Goal: Transaction & Acquisition: Download file/media

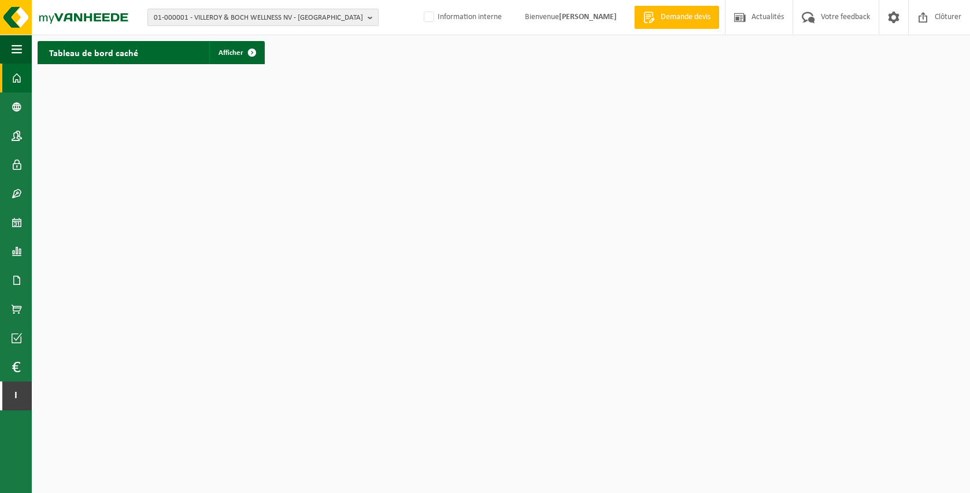
click at [280, 22] on span "01-000001 - VILLEROY & BOCH WELLNESS NV - [GEOGRAPHIC_DATA]" at bounding box center [258, 17] width 209 height 17
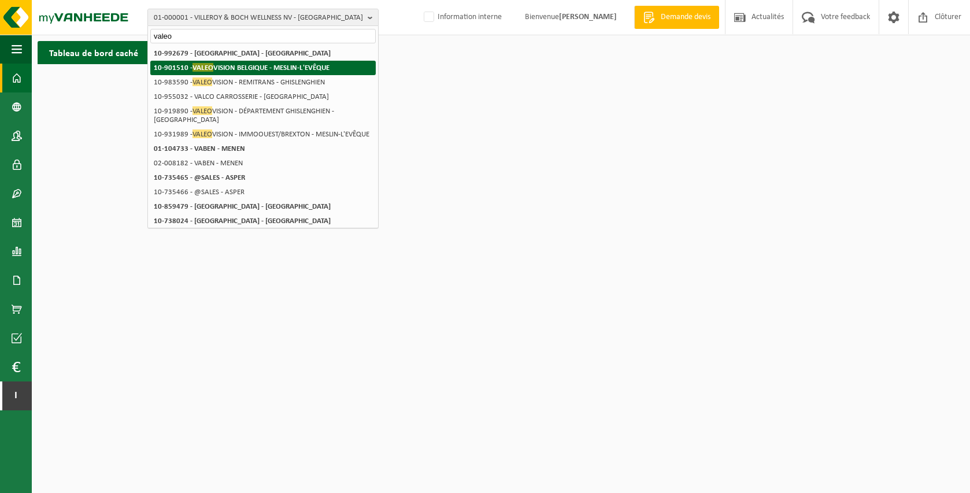
type input "valeo"
click at [292, 67] on strong "10-901510 - VALEO VISION BELGIQUE - MESLIN-L'EVÊQUE" at bounding box center [242, 67] width 176 height 9
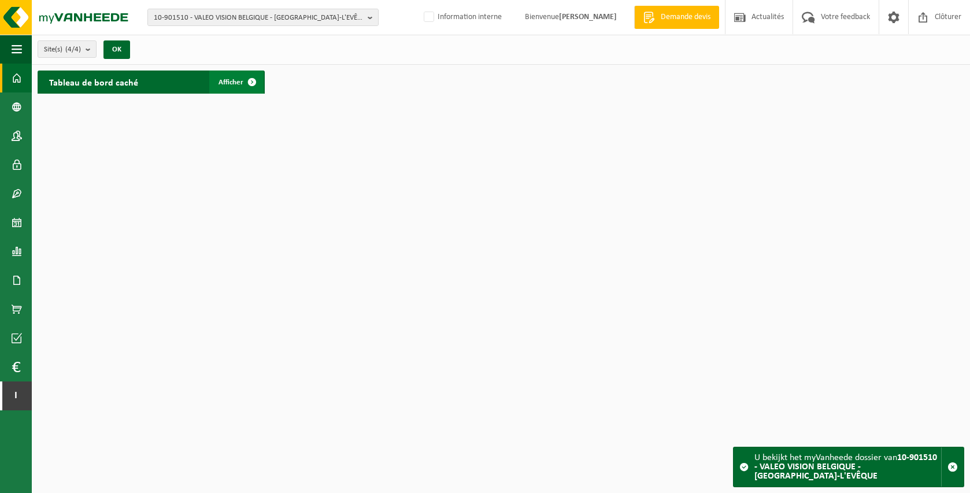
click at [237, 89] on link "Afficher" at bounding box center [236, 82] width 54 height 23
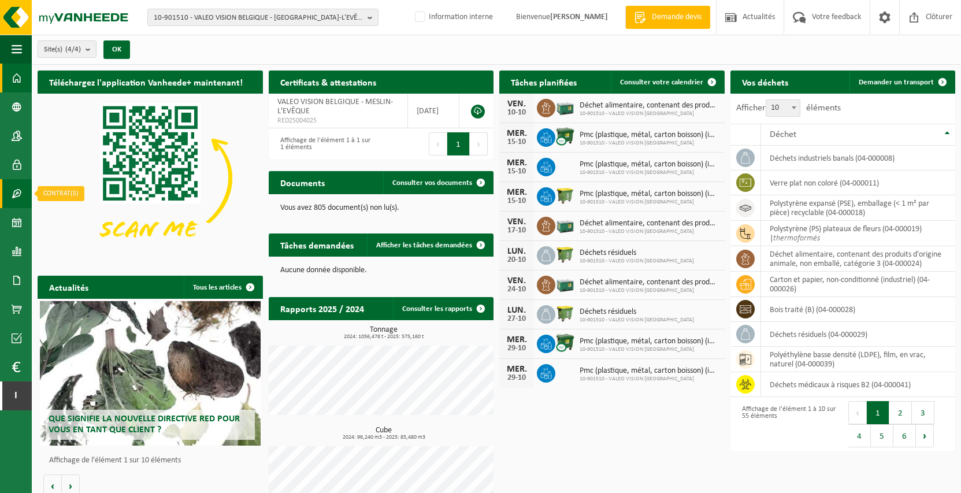
click at [17, 194] on span at bounding box center [17, 193] width 10 height 29
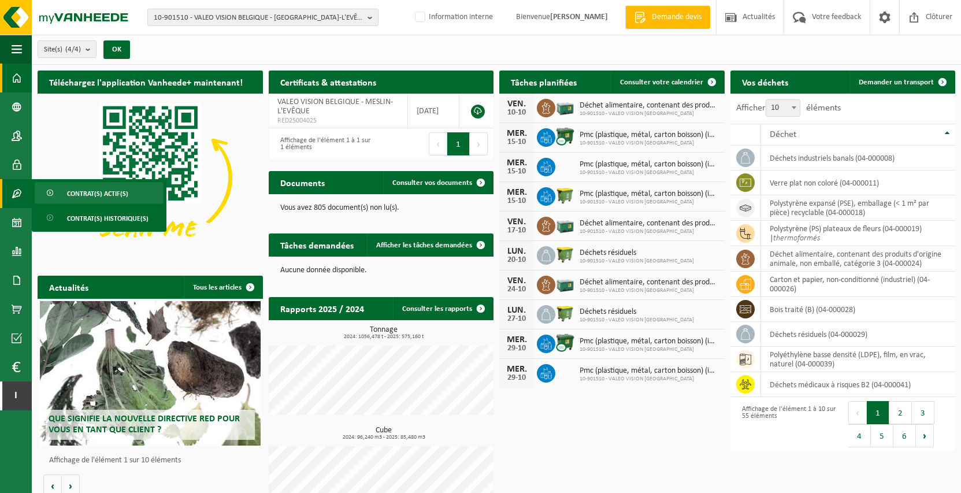
click at [132, 197] on link "Contrat(s) actif(s)" at bounding box center [99, 193] width 129 height 22
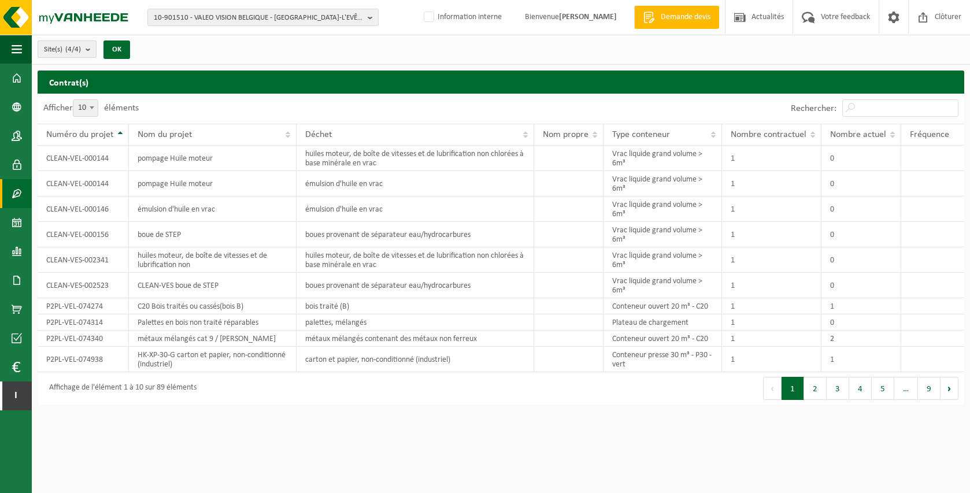
click at [69, 45] on span "Site(s) (4/4)" at bounding box center [62, 49] width 37 height 17
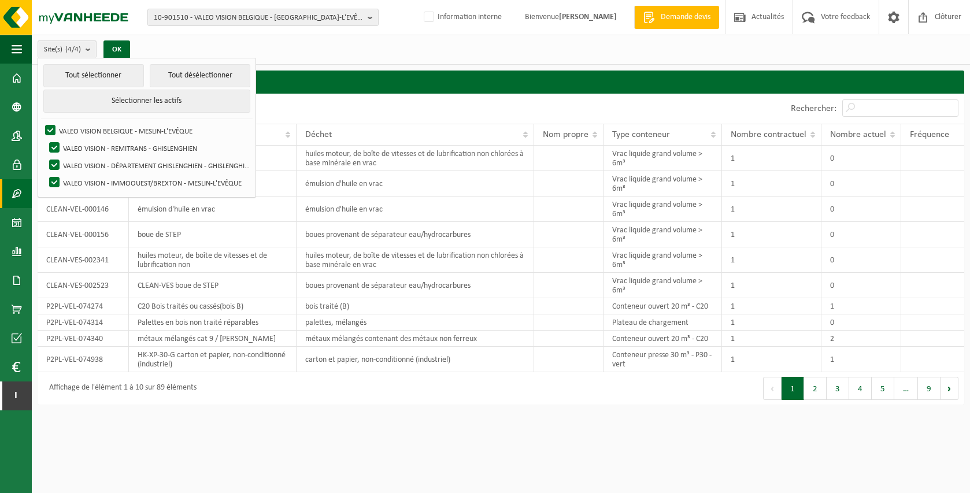
click at [293, 73] on h2 "Contrat(s)" at bounding box center [501, 82] width 927 height 23
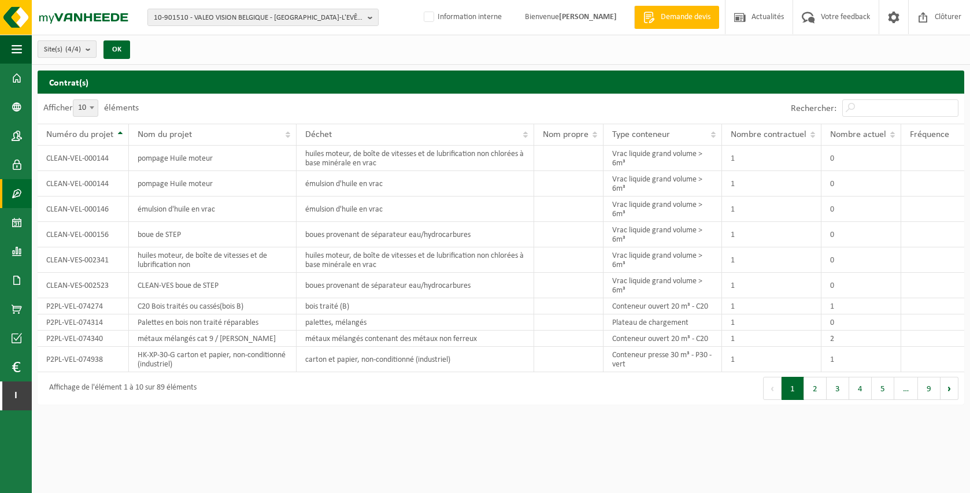
click at [70, 49] on count "(4/4)" at bounding box center [73, 50] width 16 height 8
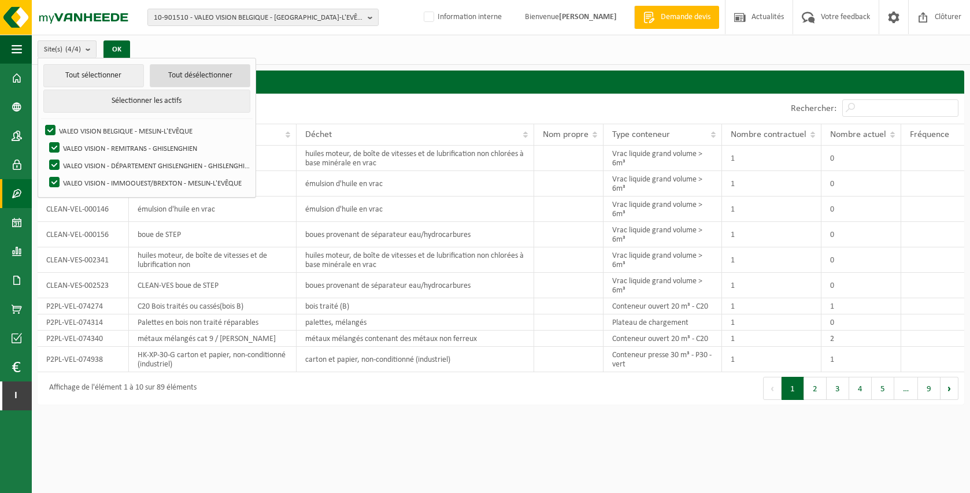
click at [194, 77] on button "Tout désélectionner" at bounding box center [200, 75] width 101 height 23
checkbox input "false"
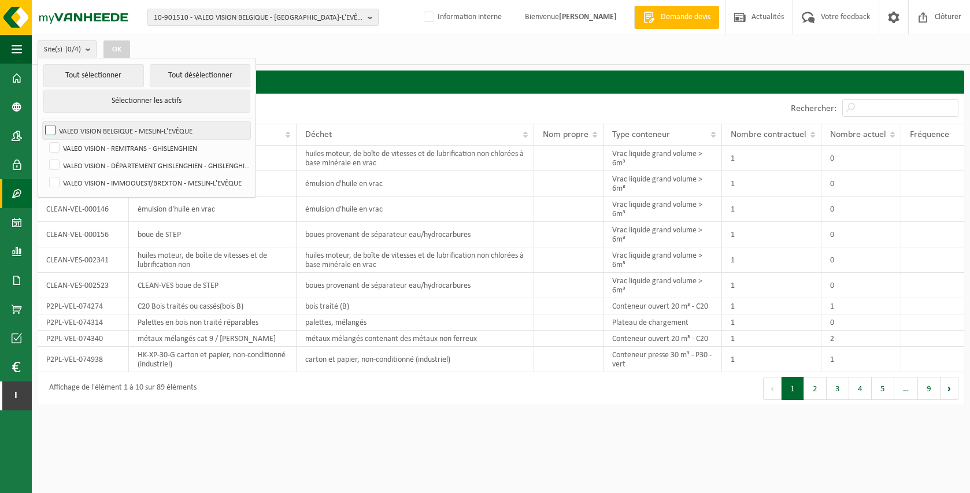
click at [108, 124] on label "VALEO VISION BELGIQUE - MESLIN-L'EVÊQUE" at bounding box center [147, 130] width 208 height 17
click at [41, 122] on input "VALEO VISION BELGIQUE - MESLIN-L'EVÊQUE" at bounding box center [40, 121] width 1 height 1
click at [132, 128] on label "VALEO VISION BELGIQUE - MESLIN-L'EVÊQUE" at bounding box center [147, 130] width 208 height 17
click at [41, 122] on input "VALEO VISION BELGIQUE - MESLIN-L'EVÊQUE" at bounding box center [40, 121] width 1 height 1
checkbox input "false"
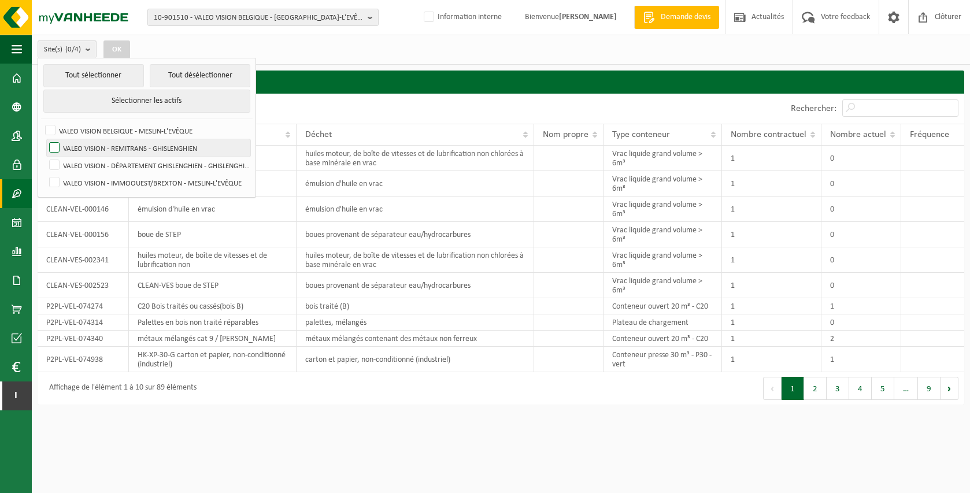
click at [140, 142] on label "VALEO VISION - REMITRANS - GHISLENGHIEN" at bounding box center [148, 147] width 203 height 17
click at [45, 139] on input "VALEO VISION - REMITRANS - GHISLENGHIEN" at bounding box center [45, 139] width 1 height 1
checkbox input "true"
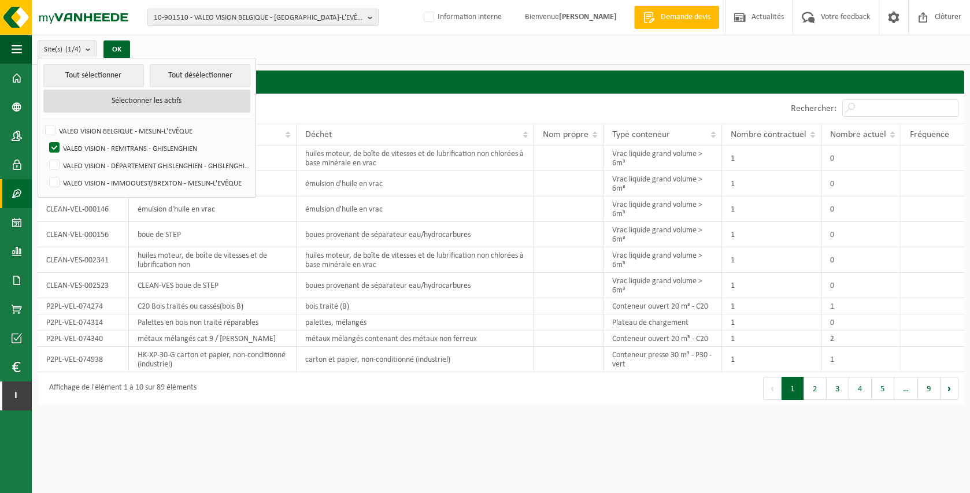
click at [138, 99] on button "Sélectionner les actifs" at bounding box center [147, 101] width 208 height 23
checkbox input "true"
click at [138, 99] on button "Sélectionner les actifs" at bounding box center [147, 101] width 208 height 23
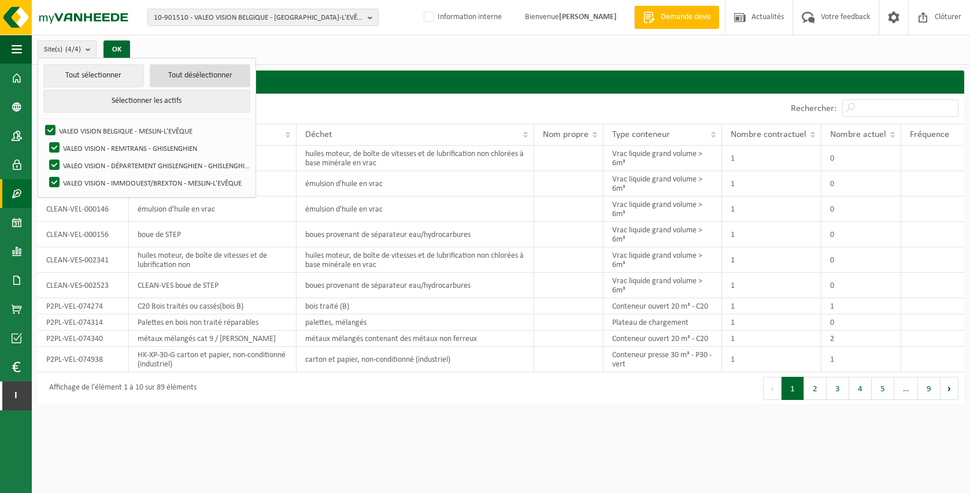
click at [190, 72] on button "Tout désélectionner" at bounding box center [200, 75] width 101 height 23
checkbox input "false"
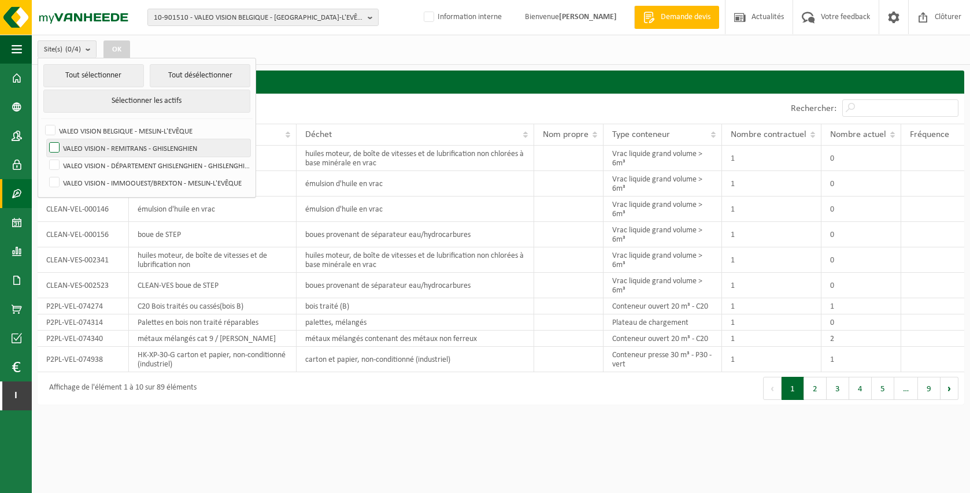
click at [118, 146] on label "VALEO VISION - REMITRANS - GHISLENGHIEN" at bounding box center [148, 147] width 203 height 17
click at [45, 139] on input "VALEO VISION - REMITRANS - GHISLENGHIEN" at bounding box center [45, 139] width 1 height 1
checkbox input "true"
click at [326, 57] on div "Site(s) (1/4) Tout sélectionner Tout désélectionner Sélectionner les actifs VAL…" at bounding box center [501, 50] width 938 height 30
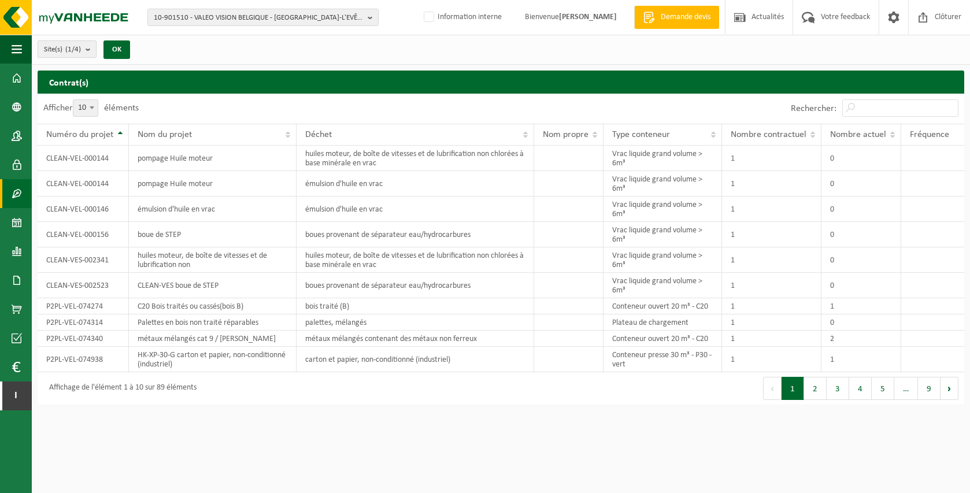
click at [85, 48] on button "Site(s) (1/4)" at bounding box center [67, 48] width 59 height 17
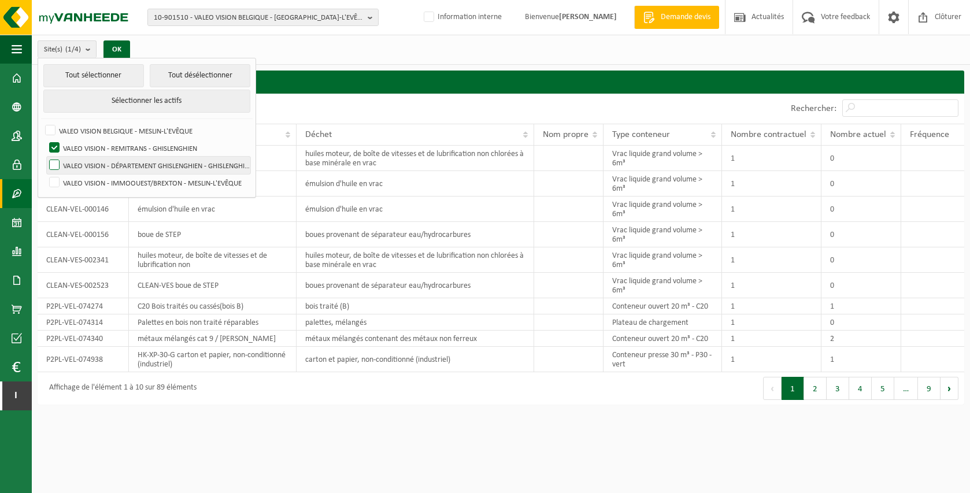
click at [103, 165] on label "VALEO VISION - DÉPARTEMENT GHISLENGHIEN - GHISLENGHIEN" at bounding box center [148, 165] width 203 height 17
click at [45, 157] on input "VALEO VISION - DÉPARTEMENT GHISLENGHIEN - GHISLENGHIEN" at bounding box center [45, 156] width 1 height 1
checkbox input "true"
click at [102, 142] on label "VALEO VISION - REMITRANS - GHISLENGHIEN" at bounding box center [148, 147] width 203 height 17
click at [45, 139] on input "VALEO VISION - REMITRANS - GHISLENGHIEN" at bounding box center [45, 139] width 1 height 1
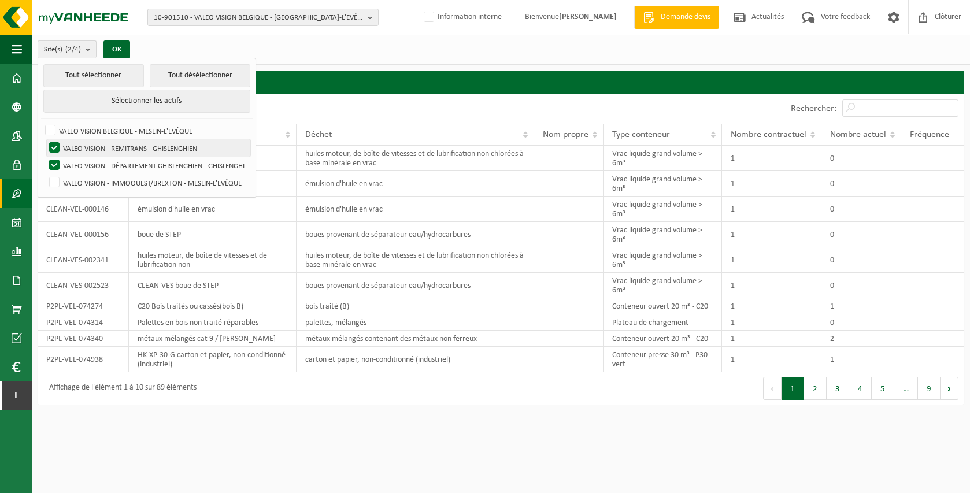
checkbox input "false"
click at [320, 49] on div "Site(s) (1/4) Tout sélectionner Tout désélectionner Sélectionner les actifs VAL…" at bounding box center [501, 50] width 938 height 30
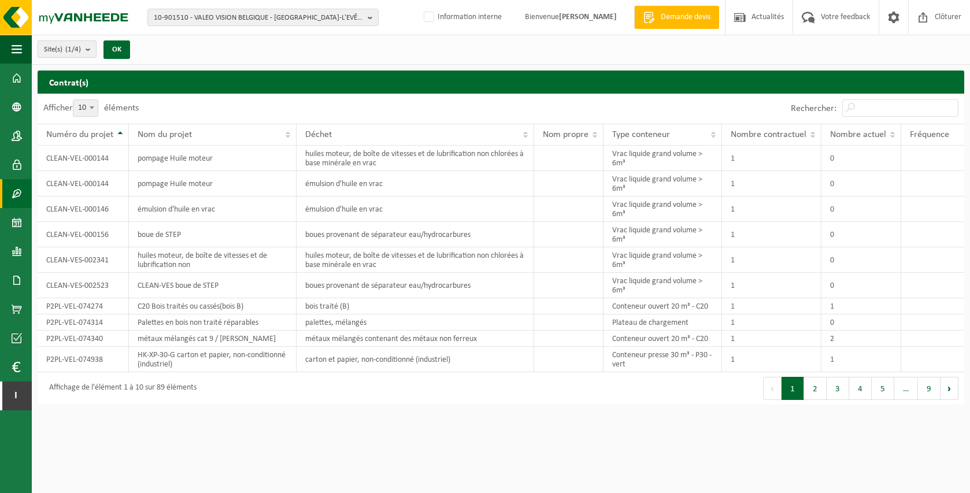
click at [70, 48] on count "(1/4)" at bounding box center [73, 50] width 16 height 8
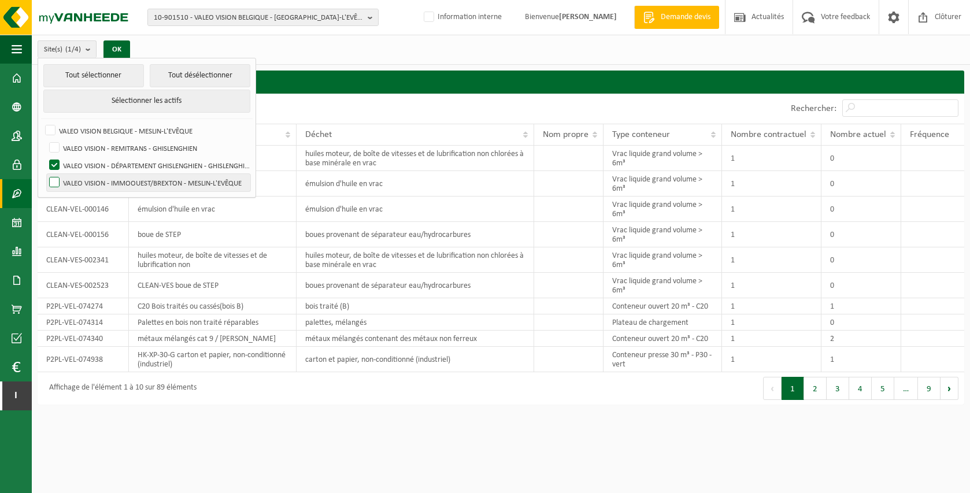
click at [145, 185] on label "VALEO VISION - IMMOOUEST/BREXTON - MESLIN-L'EVÊQUE" at bounding box center [148, 182] width 203 height 17
click at [45, 174] on input "VALEO VISION - IMMOOUEST/BREXTON - MESLIN-L'EVÊQUE" at bounding box center [45, 173] width 1 height 1
checkbox input "true"
click at [142, 164] on label "VALEO VISION - DÉPARTEMENT GHISLENGHIEN - GHISLENGHIEN" at bounding box center [148, 165] width 203 height 17
click at [45, 157] on input "VALEO VISION - DÉPARTEMENT GHISLENGHIEN - GHISLENGHIEN" at bounding box center [45, 156] width 1 height 1
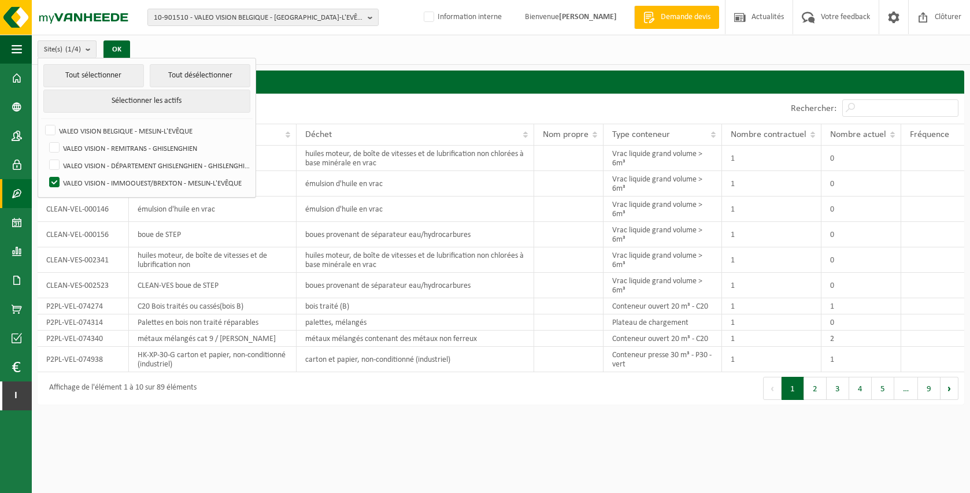
click at [328, 48] on div "Site(s) (1/4) Tout sélectionner Tout désélectionner Sélectionner les actifs VAL…" at bounding box center [501, 50] width 938 height 30
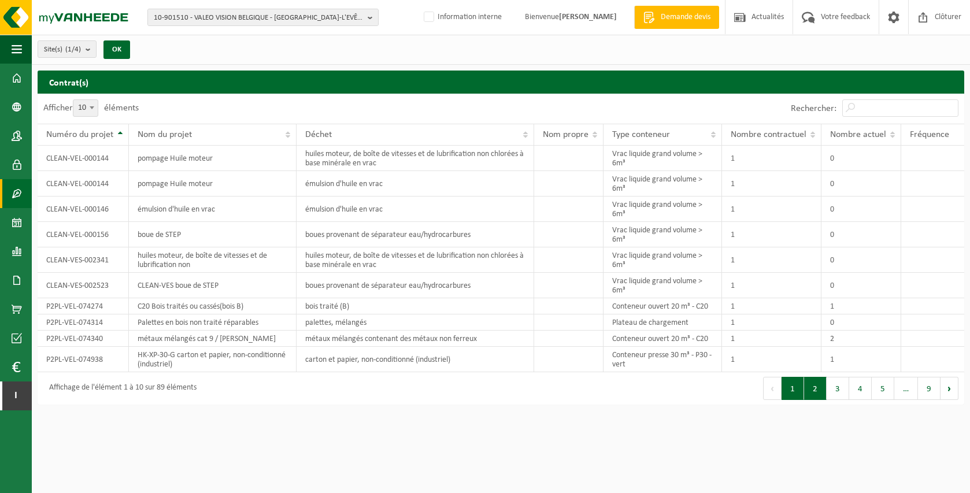
click at [817, 399] on button "2" at bounding box center [815, 388] width 23 height 23
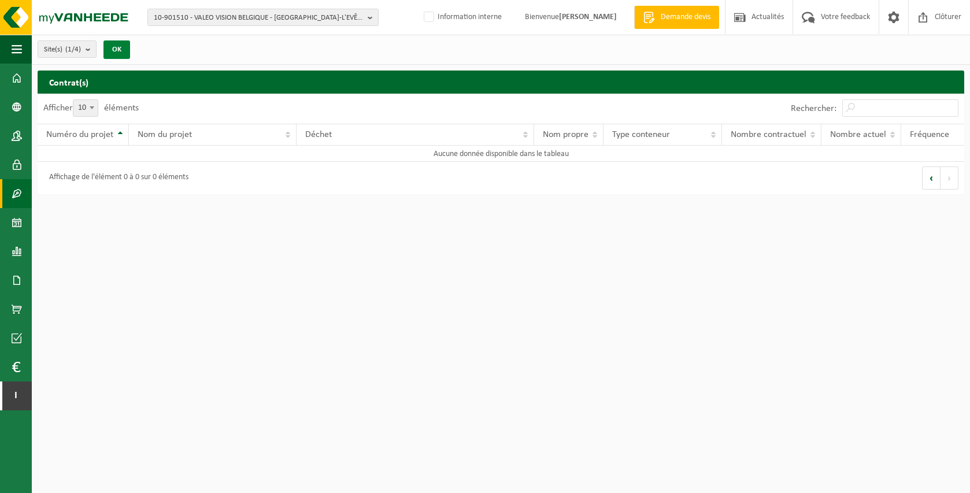
click at [123, 52] on button "OK" at bounding box center [116, 49] width 27 height 18
click at [84, 51] on button "Site(s) (1/4)" at bounding box center [67, 48] width 59 height 17
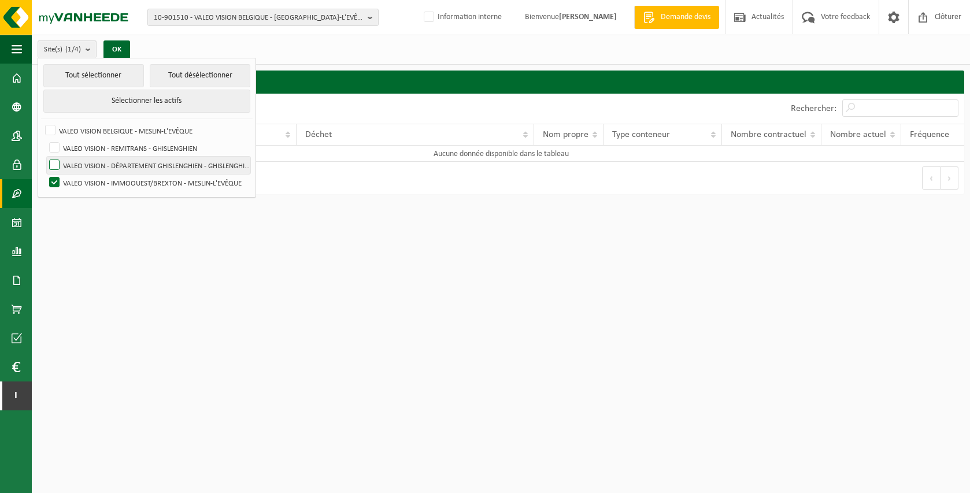
click at [125, 169] on label "VALEO VISION - DÉPARTEMENT GHISLENGHIEN - GHISLENGHIEN" at bounding box center [148, 165] width 203 height 17
click at [45, 157] on input "VALEO VISION - DÉPARTEMENT GHISLENGHIEN - GHISLENGHIEN" at bounding box center [45, 156] width 1 height 1
checkbox input "true"
click at [128, 181] on label "VALEO VISION - IMMOOUEST/BREXTON - MESLIN-L'EVÊQUE" at bounding box center [148, 182] width 203 height 17
click at [45, 174] on input "VALEO VISION - IMMOOUEST/BREXTON - MESLIN-L'EVÊQUE" at bounding box center [45, 173] width 1 height 1
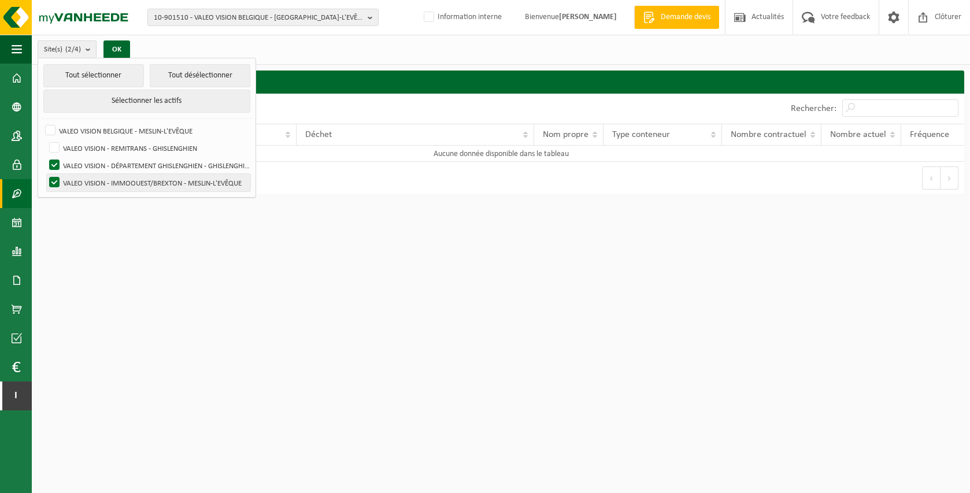
checkbox input "false"
click at [120, 47] on button "OK" at bounding box center [116, 49] width 27 height 18
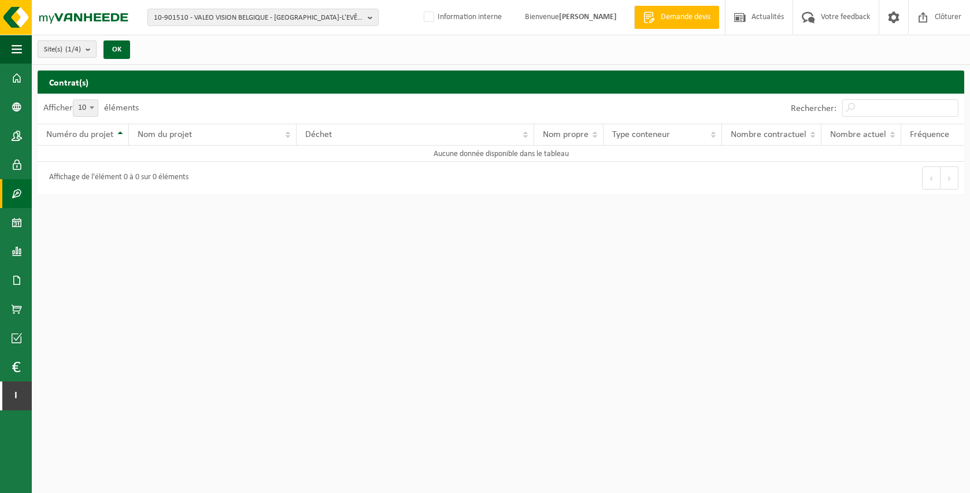
click at [87, 50] on b "submit" at bounding box center [91, 49] width 10 height 16
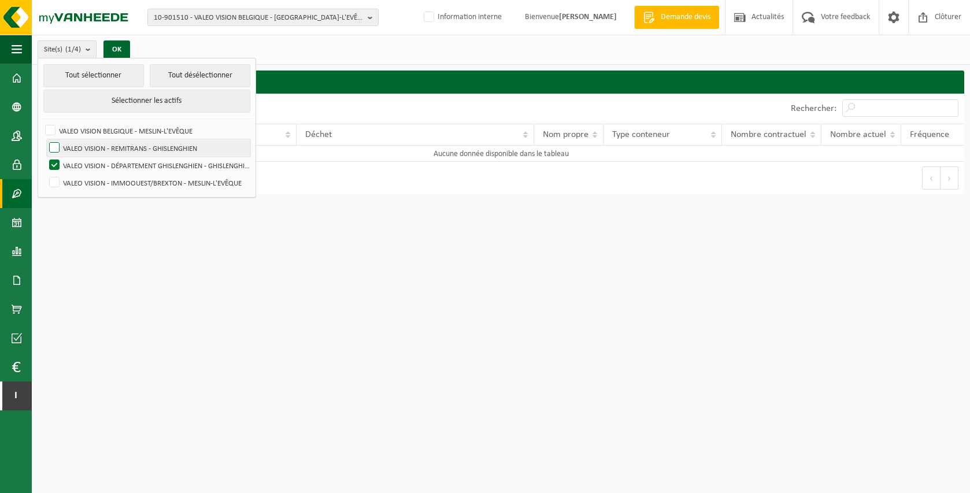
click at [119, 149] on label "VALEO VISION - REMITRANS - GHISLENGHIEN" at bounding box center [148, 147] width 203 height 17
click at [45, 139] on input "VALEO VISION - REMITRANS - GHISLENGHIEN" at bounding box center [45, 139] width 1 height 1
checkbox input "true"
click at [125, 166] on label "VALEO VISION - DÉPARTEMENT GHISLENGHIEN - GHISLENGHIEN" at bounding box center [148, 165] width 203 height 17
click at [45, 157] on input "VALEO VISION - DÉPARTEMENT GHISLENGHIEN - GHISLENGHIEN" at bounding box center [45, 156] width 1 height 1
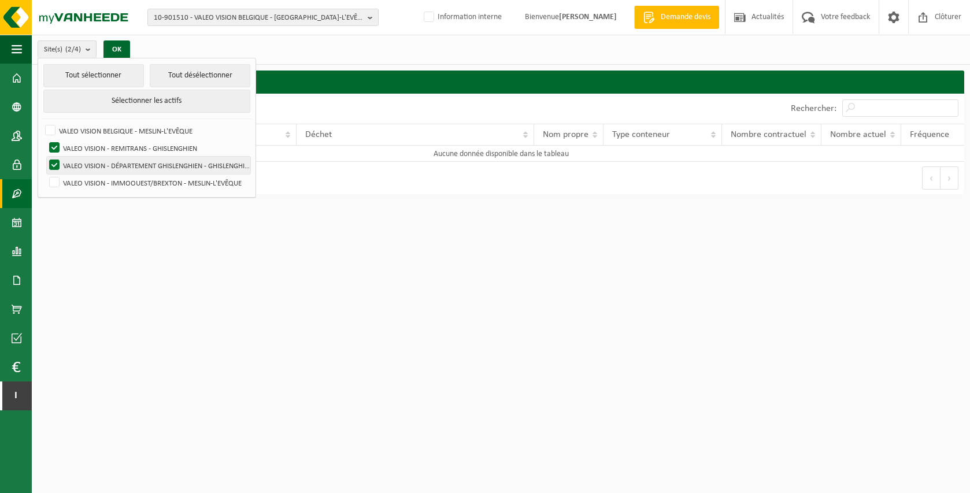
checkbox input "false"
click at [110, 46] on button "OK" at bounding box center [116, 49] width 27 height 18
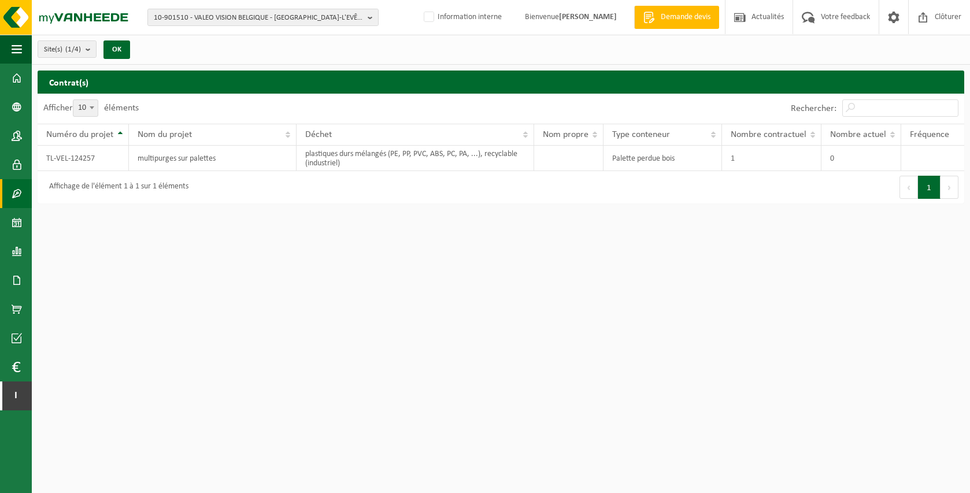
click at [75, 59] on div "Site(s) (1/4) Tout sélectionner Tout désélectionner Sélectionner les actifs VAL…" at bounding box center [87, 49] width 111 height 25
click at [78, 51] on count "(1/4)" at bounding box center [73, 50] width 16 height 8
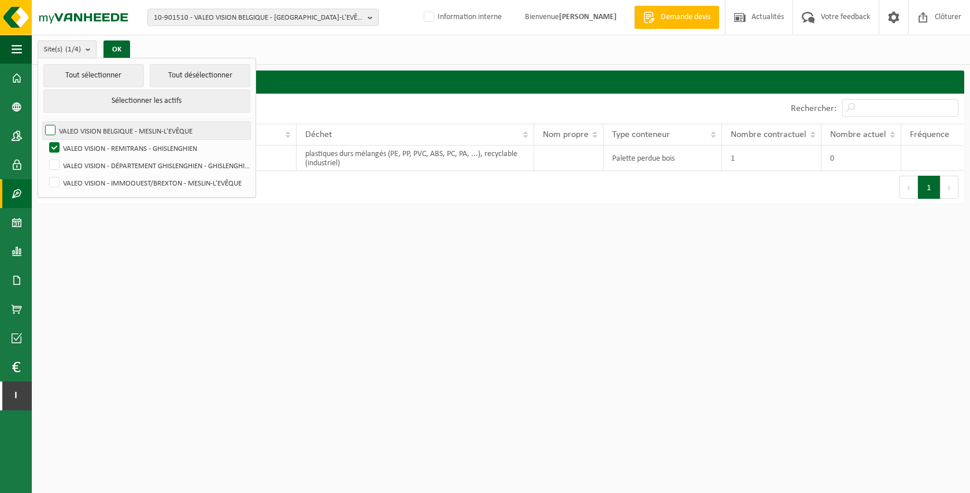
click at [124, 131] on label "VALEO VISION BELGIQUE - MESLIN-L'EVÊQUE" at bounding box center [147, 130] width 208 height 17
click at [41, 122] on input "VALEO VISION BELGIQUE - MESLIN-L'EVÊQUE" at bounding box center [40, 121] width 1 height 1
checkbox input "true"
click at [130, 144] on label "VALEO VISION - REMITRANS - GHISLENGHIEN" at bounding box center [148, 147] width 203 height 17
click at [45, 139] on input "VALEO VISION - REMITRANS - GHISLENGHIEN" at bounding box center [45, 139] width 1 height 1
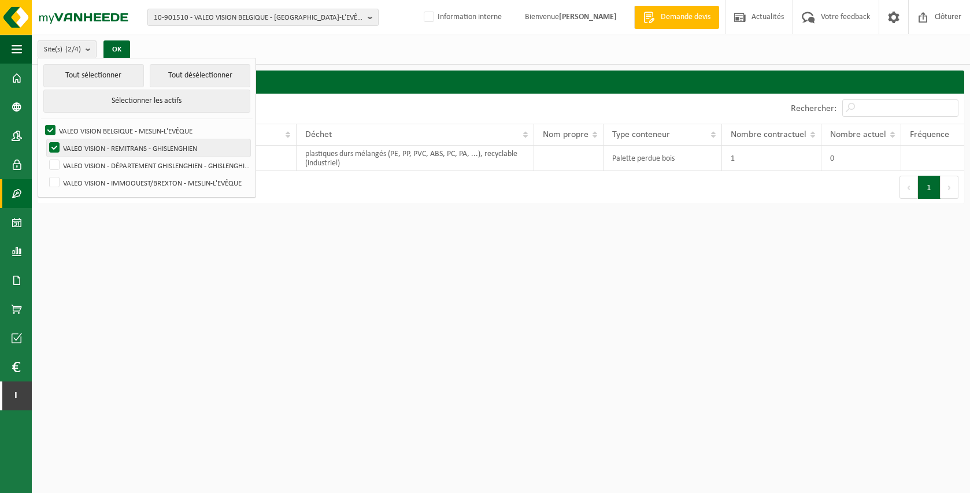
checkbox input "false"
click at [118, 43] on button "OK" at bounding box center [116, 49] width 27 height 18
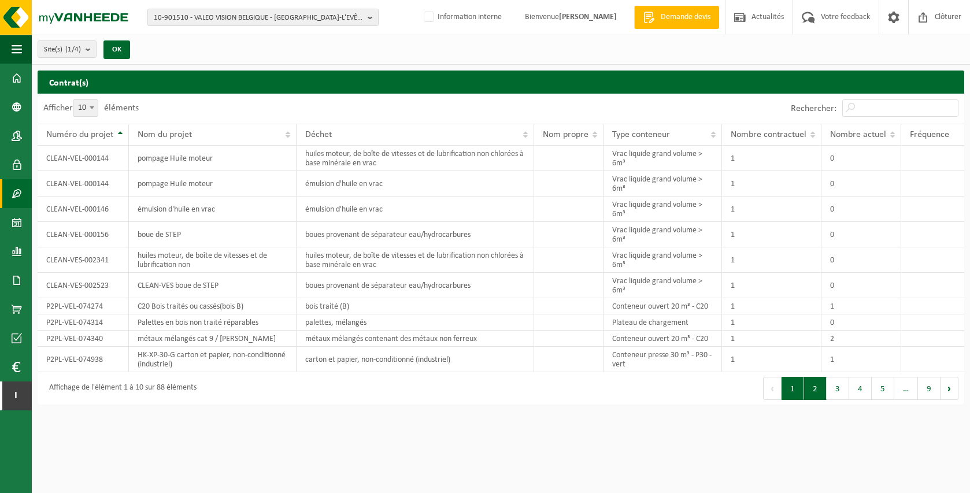
click at [813, 387] on button "2" at bounding box center [815, 388] width 23 height 23
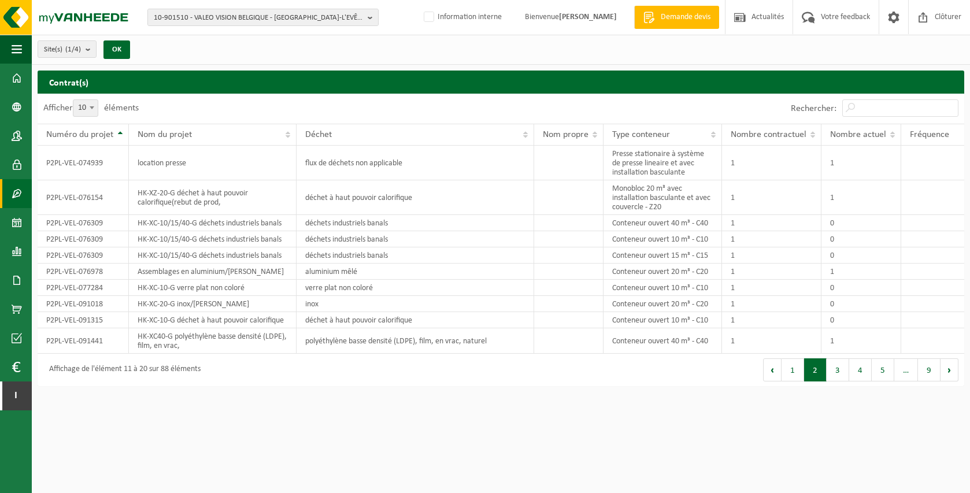
click at [834, 383] on div "Premier Précédent 1 2 3 4 5 … 9 Suivant Dernier" at bounding box center [733, 370] width 464 height 32
click at [838, 373] on button "3" at bounding box center [838, 369] width 23 height 23
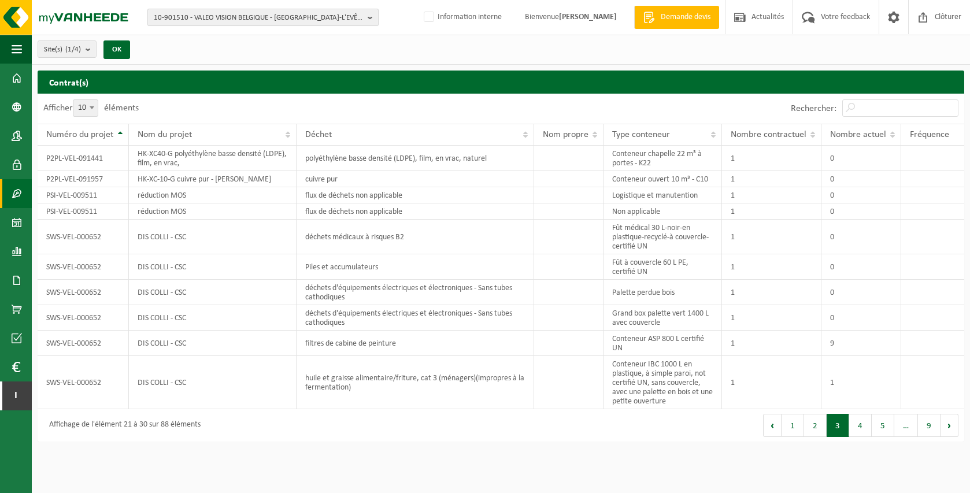
click at [229, 18] on span "10-901510 - VALEO VISION BELGIQUE - MESLIN-L'EVÊQUE" at bounding box center [258, 17] width 209 height 17
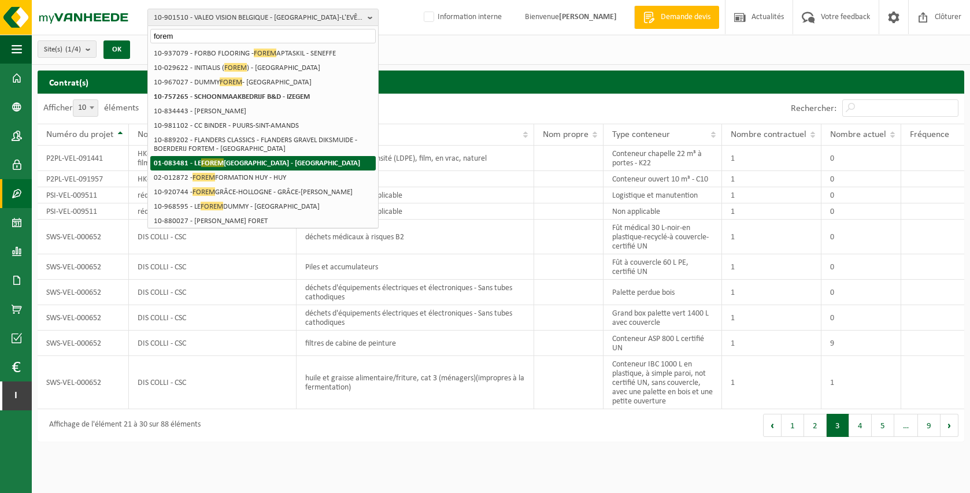
type input "forem"
click at [294, 157] on li "01-083481 - LE FOREM CHARLEROI - CHARLEROI" at bounding box center [262, 163] width 225 height 14
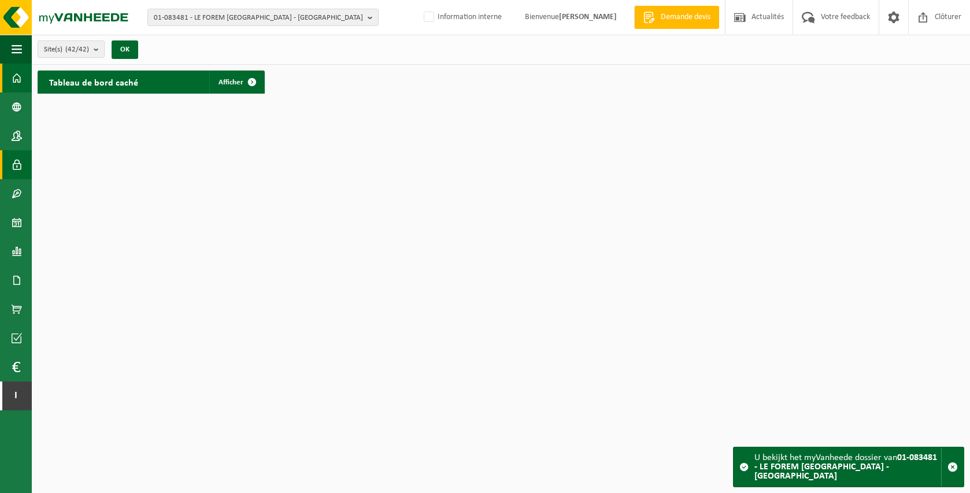
click at [20, 168] on span at bounding box center [17, 164] width 10 height 29
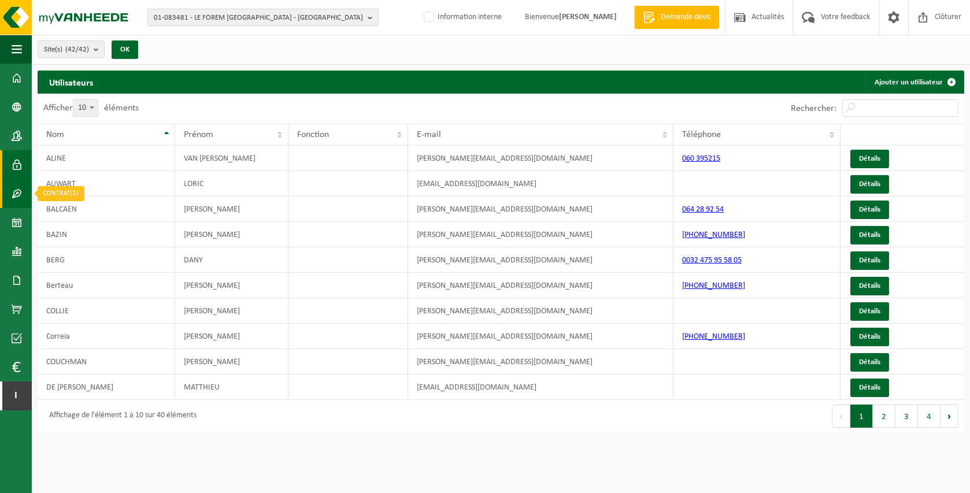
click at [14, 189] on span at bounding box center [17, 193] width 10 height 29
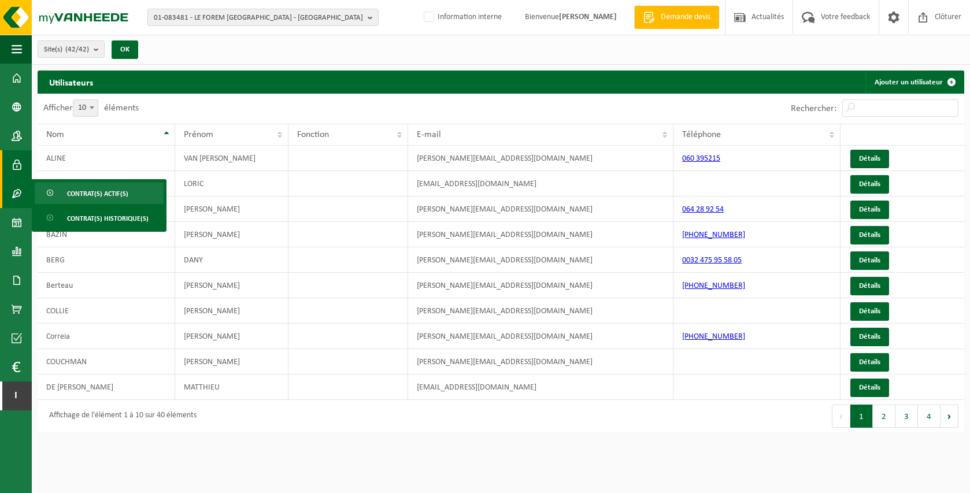
click at [64, 191] on link "Contrat(s) actif(s)" at bounding box center [99, 193] width 129 height 22
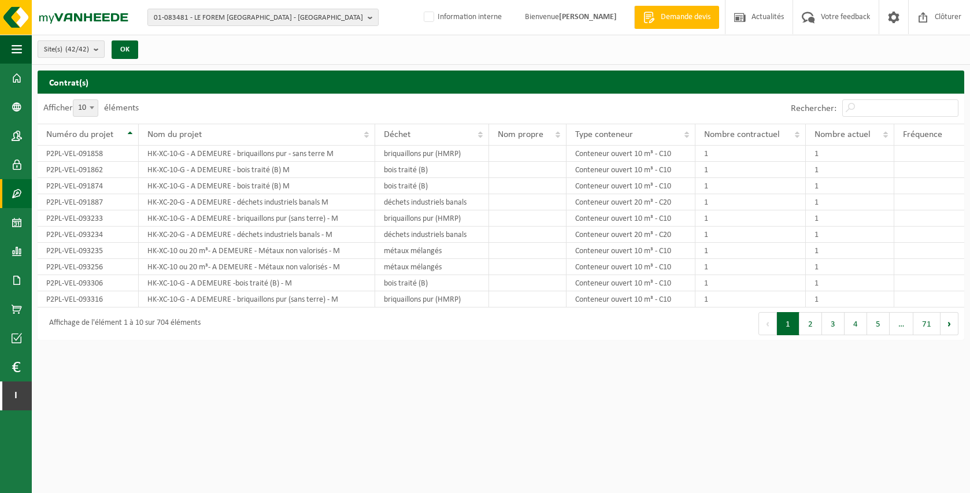
click at [94, 47] on button "Site(s) (42/42)" at bounding box center [71, 48] width 67 height 17
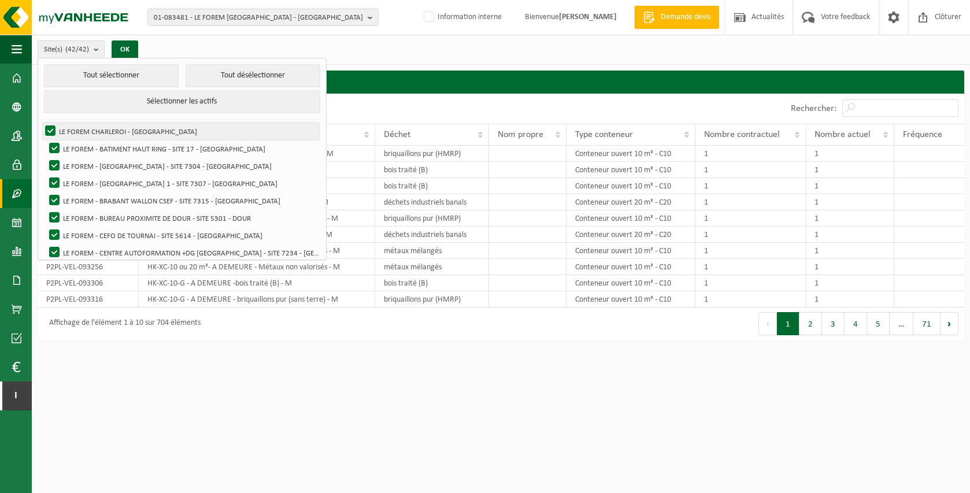
click at [106, 132] on label "LE FOREM CHARLEROI - [GEOGRAPHIC_DATA]" at bounding box center [181, 131] width 276 height 17
click at [41, 123] on input "LE FOREM CHARLEROI - [GEOGRAPHIC_DATA]" at bounding box center [40, 122] width 1 height 1
checkbox input "false"
click at [133, 147] on label "LE FOREM - BATIMENT HAUT RING - SITE 17 - [GEOGRAPHIC_DATA]" at bounding box center [183, 148] width 272 height 17
click at [45, 140] on input "LE FOREM - BATIMENT HAUT RING - SITE 17 - [GEOGRAPHIC_DATA]" at bounding box center [45, 139] width 1 height 1
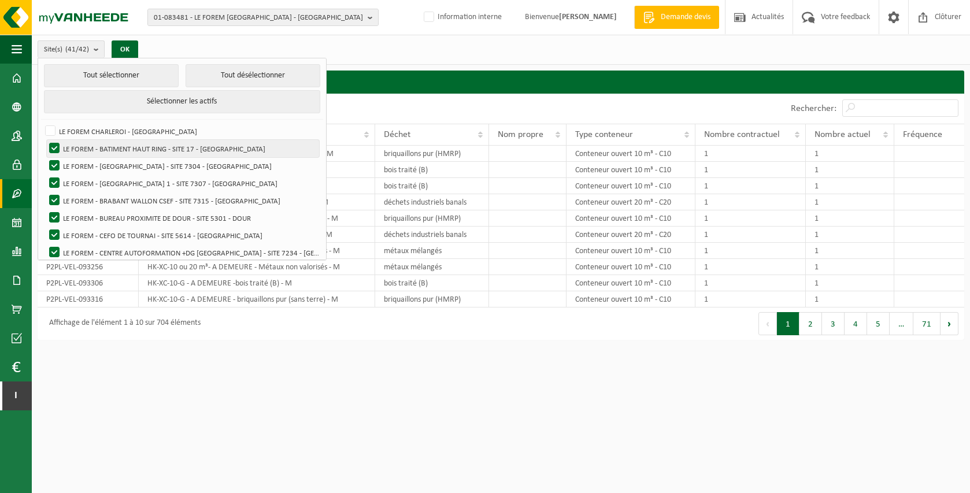
checkbox input "false"
click at [120, 129] on label "LE FOREM CHARLEROI - CHARLEROI" at bounding box center [181, 131] width 276 height 17
click at [41, 123] on input "LE FOREM CHARLEROI - CHARLEROI" at bounding box center [40, 122] width 1 height 1
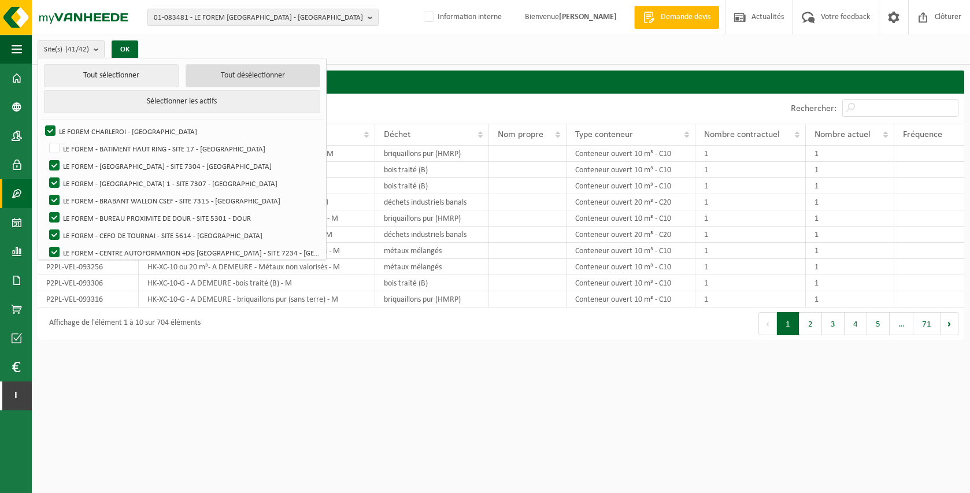
click at [203, 79] on button "Tout désélectionner" at bounding box center [253, 75] width 135 height 23
checkbox input "false"
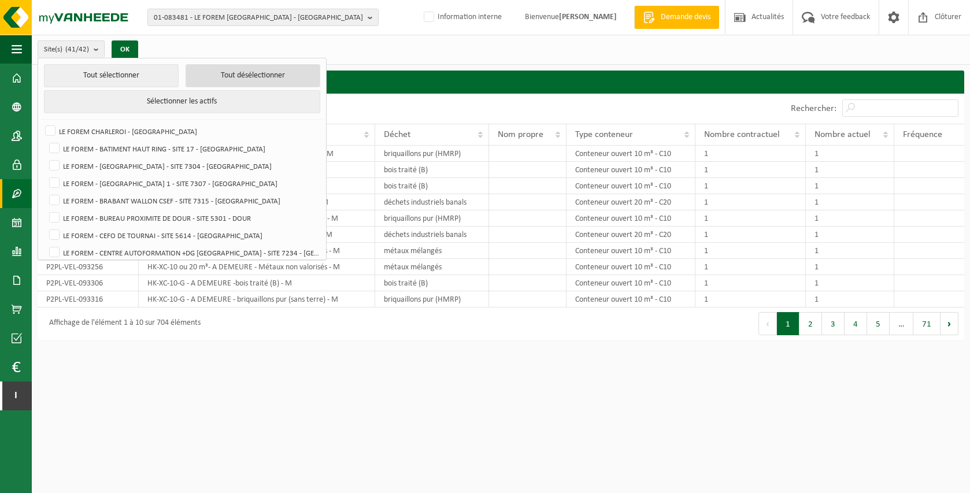
checkbox input "false"
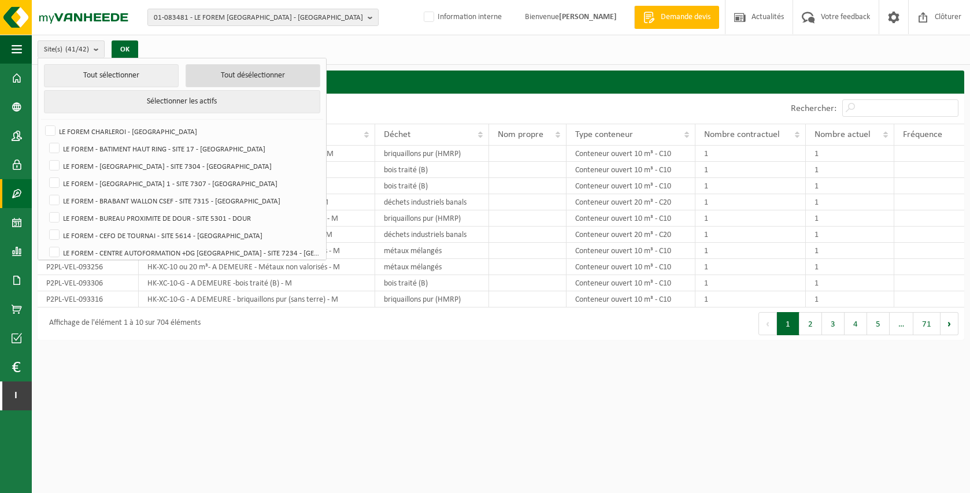
checkbox input "false"
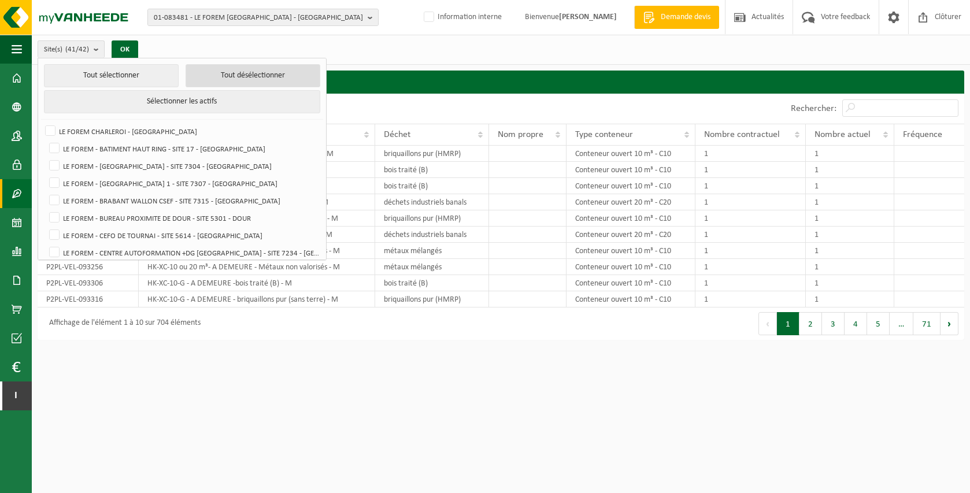
checkbox input "false"
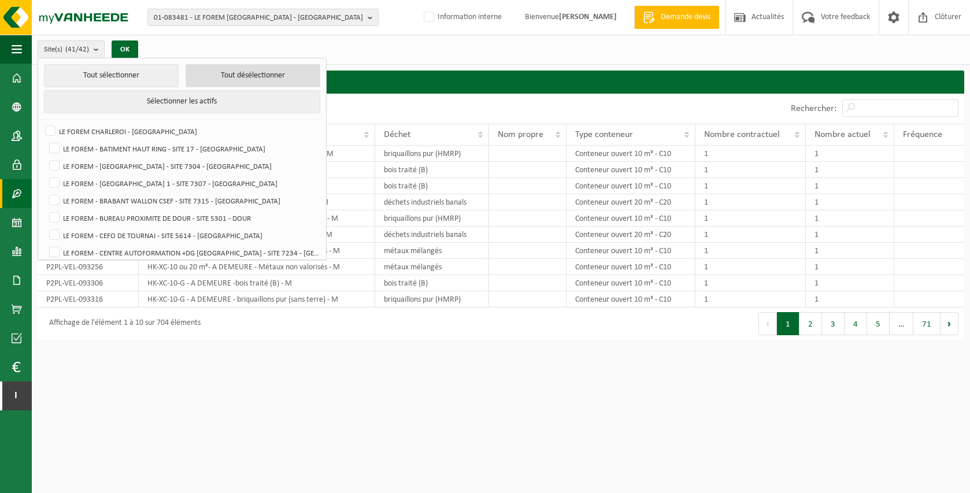
checkbox input "false"
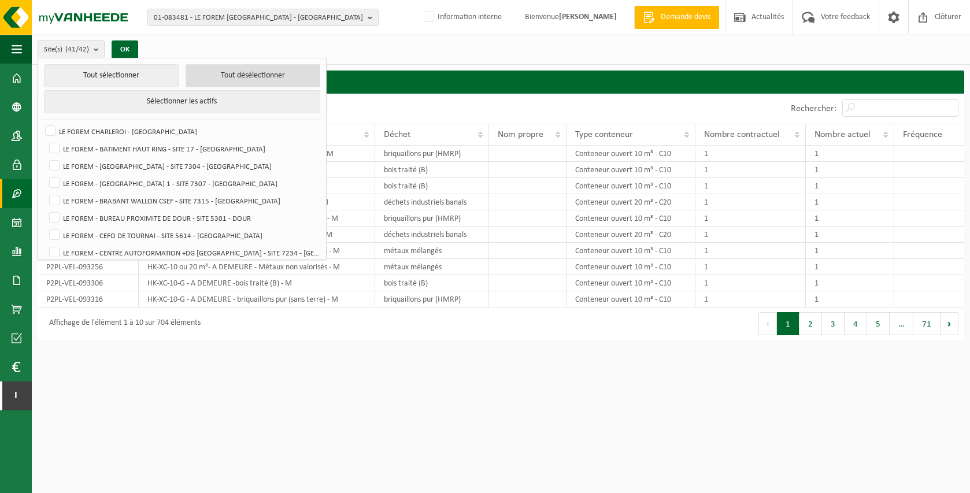
checkbox input "false"
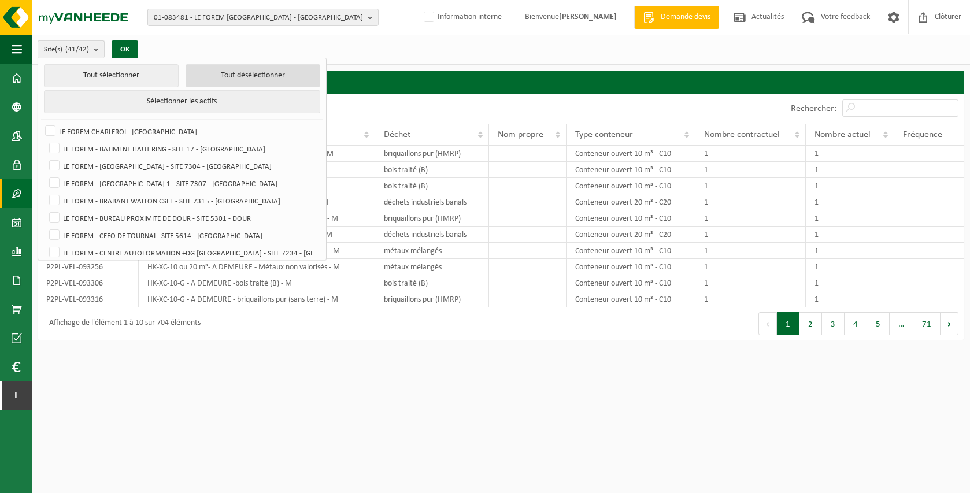
checkbox input "false"
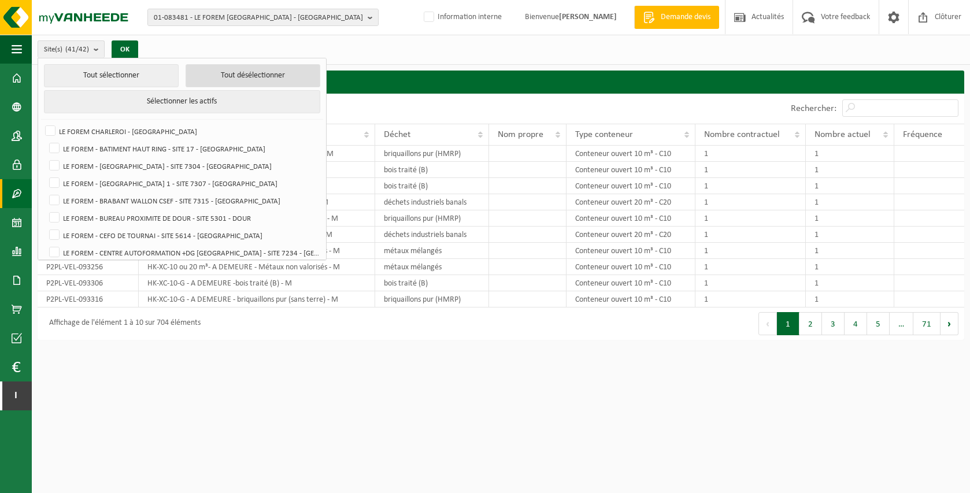
checkbox input "false"
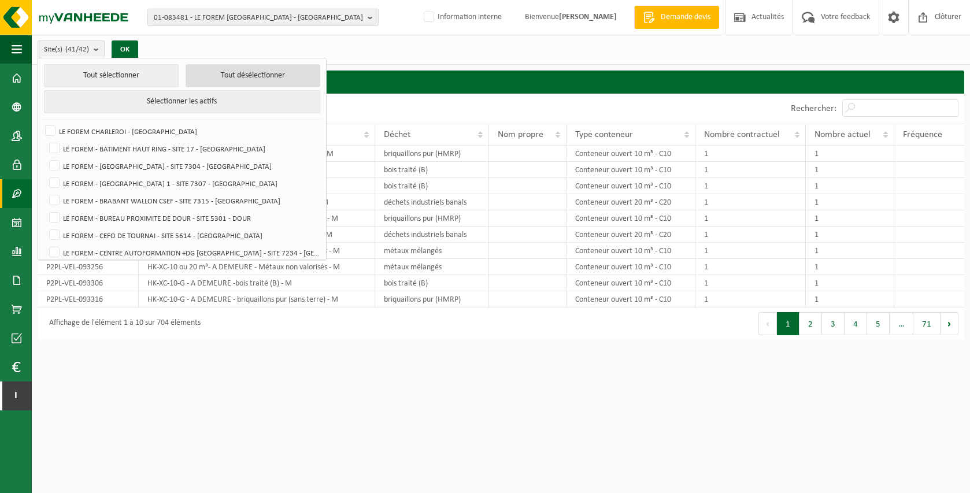
checkbox input "false"
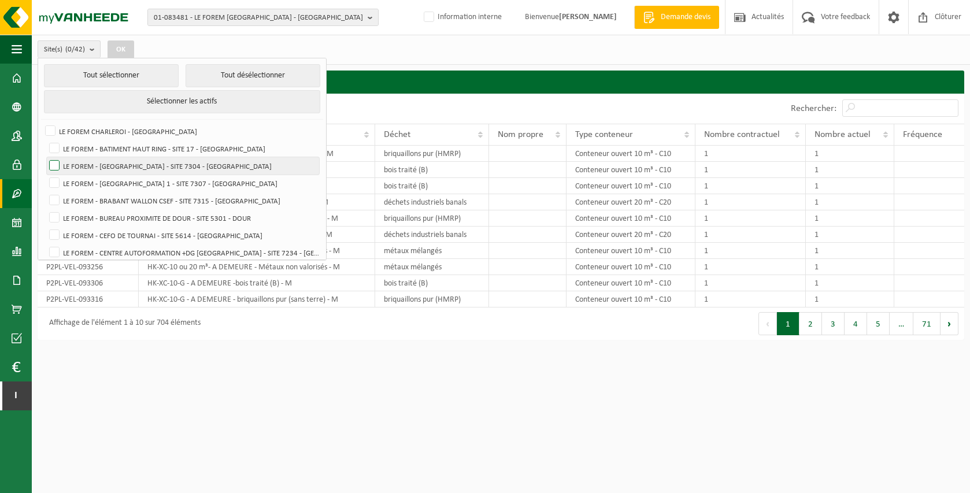
click at [160, 168] on label "LE FOREM - BRABANT WALLON - SITE 7304 - NIVELLES" at bounding box center [183, 165] width 272 height 17
click at [45, 157] on input "LE FOREM - BRABANT WALLON - SITE 7304 - NIVELLES" at bounding box center [45, 157] width 1 height 1
checkbox input "true"
click at [121, 43] on button "OK" at bounding box center [121, 49] width 27 height 18
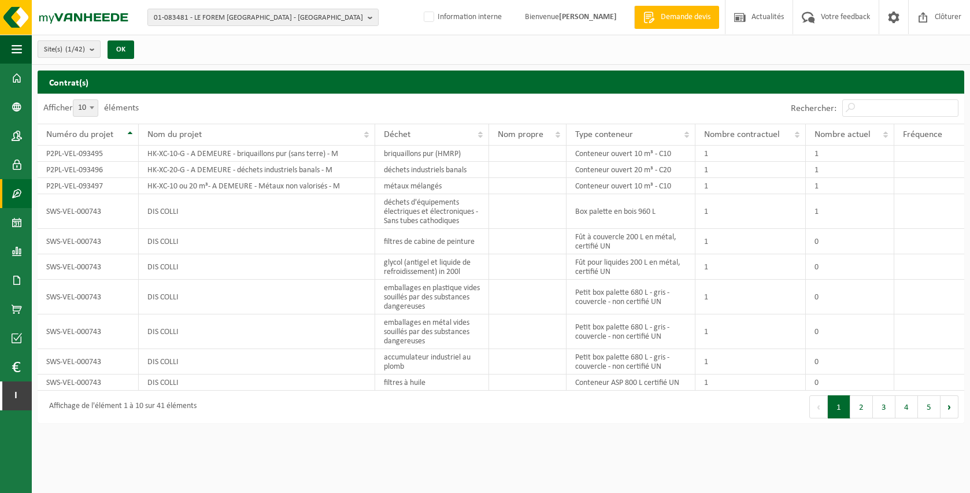
click at [68, 54] on span "Site(s) (1/42)" at bounding box center [64, 49] width 41 height 17
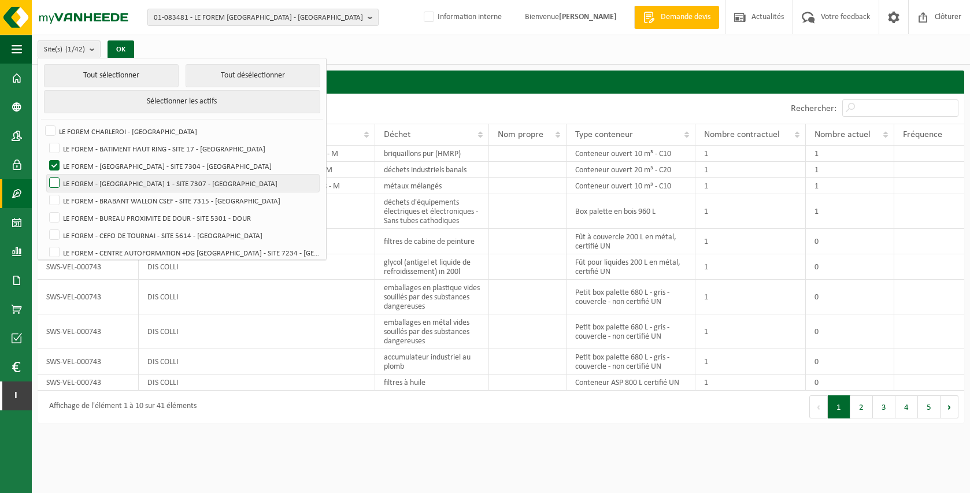
click at [95, 179] on label "LE FOREM - BRABANT WALLON 1 - SITE 7307 - NIVELLES" at bounding box center [183, 183] width 272 height 17
click at [45, 175] on input "LE FOREM - BRABANT WALLON 1 - SITE 7307 - NIVELLES" at bounding box center [45, 174] width 1 height 1
checkbox input "true"
click at [117, 165] on label "LE FOREM - BRABANT WALLON - SITE 7304 - NIVELLES" at bounding box center [183, 165] width 272 height 17
click at [45, 157] on input "LE FOREM - BRABANT WALLON - SITE 7304 - NIVELLES" at bounding box center [45, 157] width 1 height 1
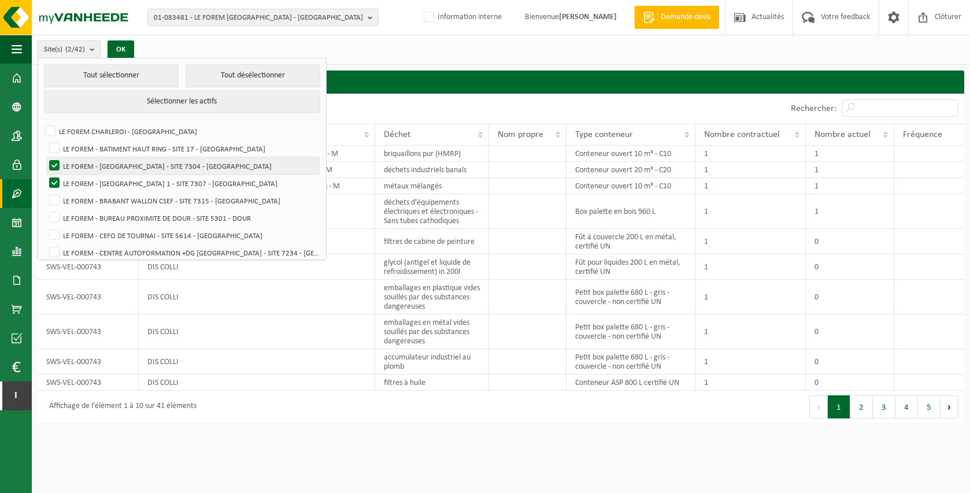
checkbox input "false"
click at [113, 47] on button "OK" at bounding box center [121, 49] width 27 height 18
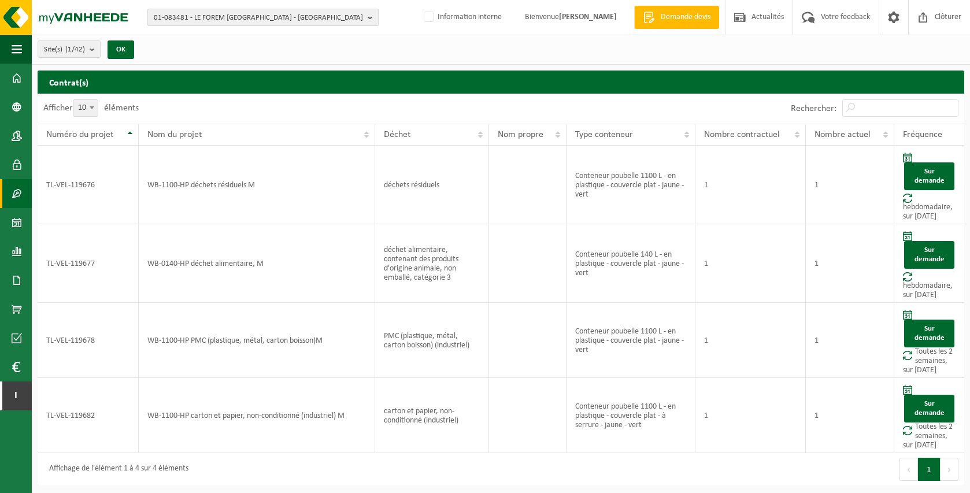
click at [202, 18] on span "01-083481 - LE FOREM CHARLEROI - CHARLEROI" at bounding box center [258, 17] width 209 height 17
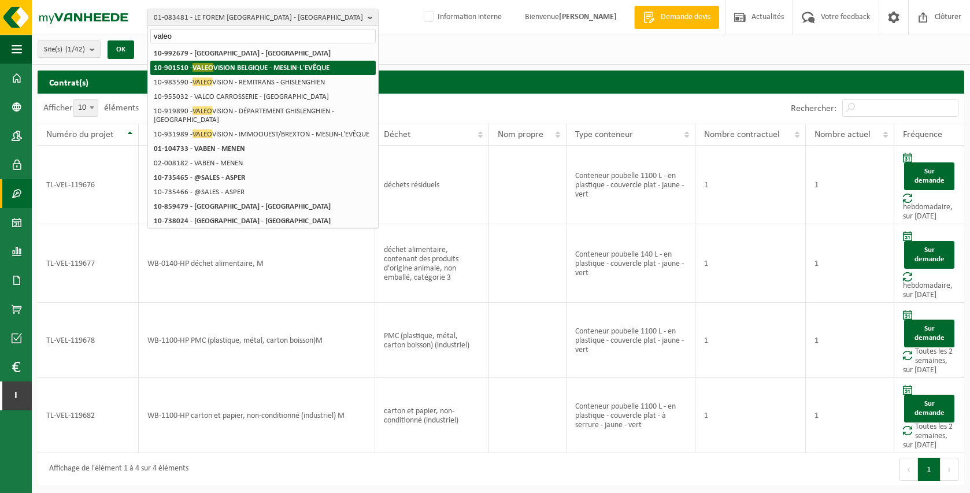
type input "valeo"
click at [229, 66] on strong "10-901510 - VALEO VISION BELGIQUE - MESLIN-L'EVÊQUE" at bounding box center [242, 67] width 176 height 9
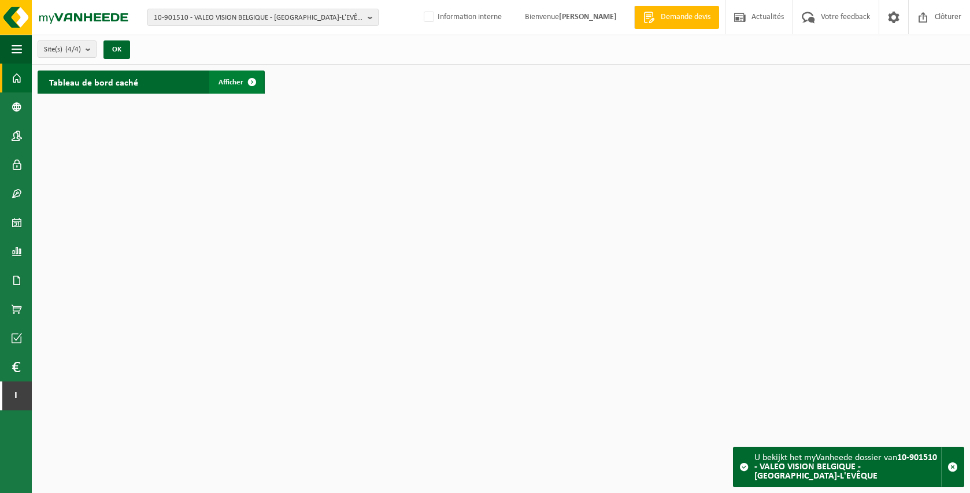
click at [252, 88] on span at bounding box center [251, 82] width 23 height 23
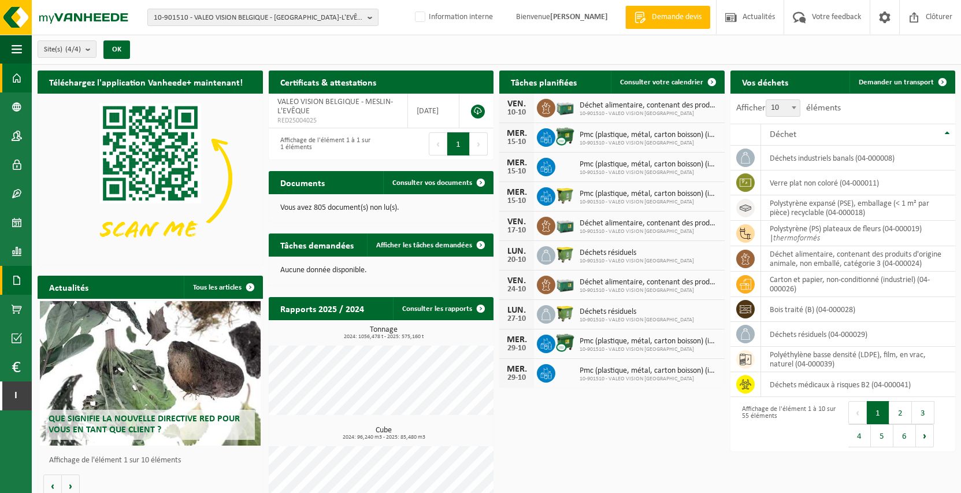
click at [20, 282] on span at bounding box center [17, 280] width 10 height 29
click at [77, 308] on span "Documents" at bounding box center [86, 305] width 38 height 22
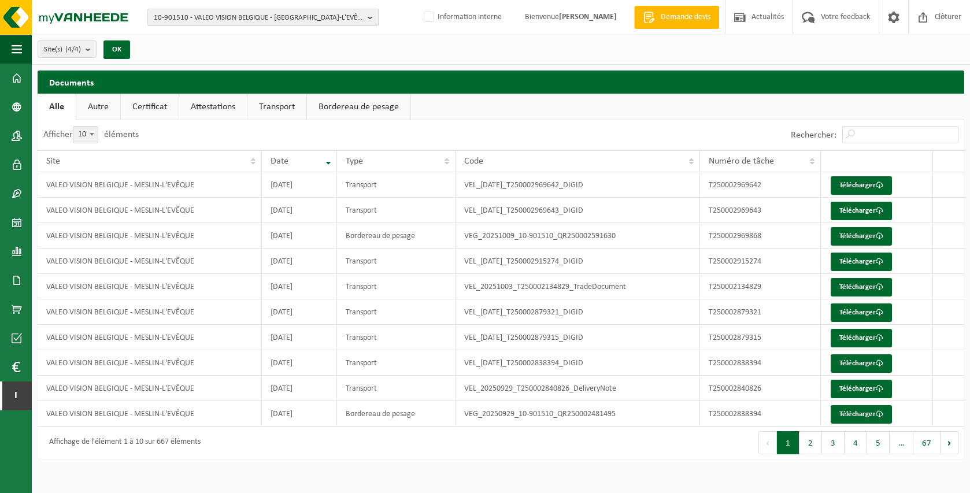
click at [343, 103] on link "Bordereau de pesage" at bounding box center [358, 107] width 103 height 27
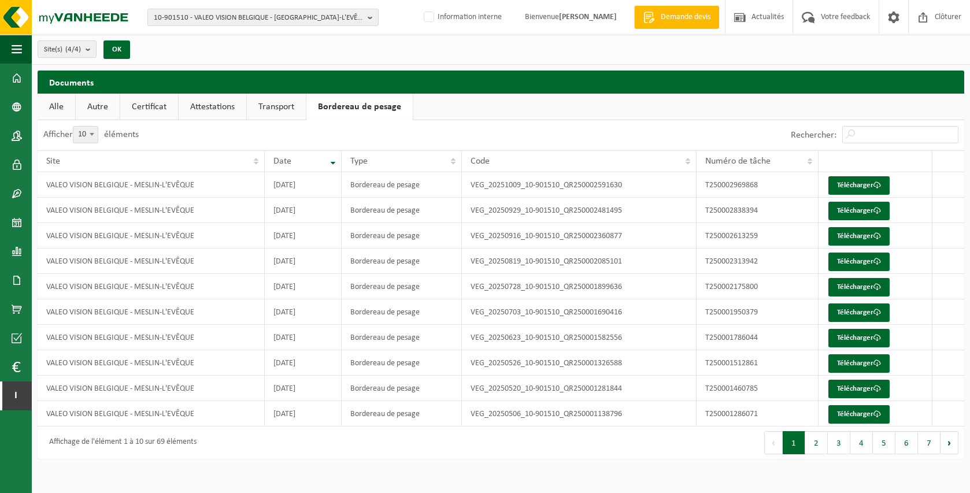
click at [156, 114] on link "Certificat" at bounding box center [149, 107] width 58 height 27
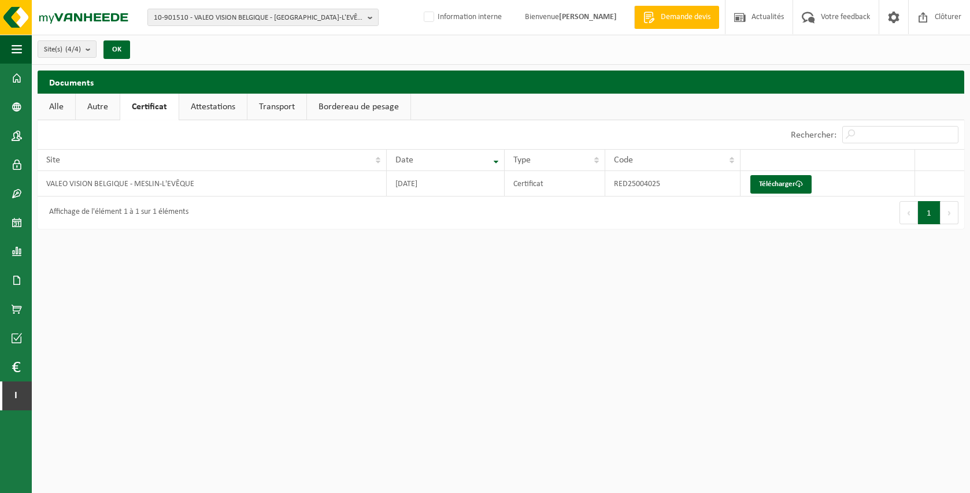
click at [231, 106] on link "Attestations" at bounding box center [213, 107] width 68 height 27
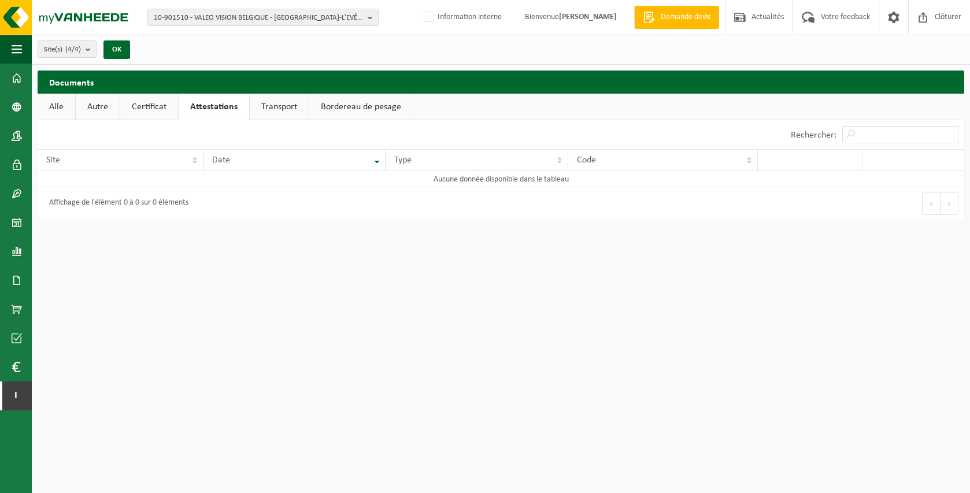
click at [292, 109] on link "Transport" at bounding box center [279, 107] width 59 height 27
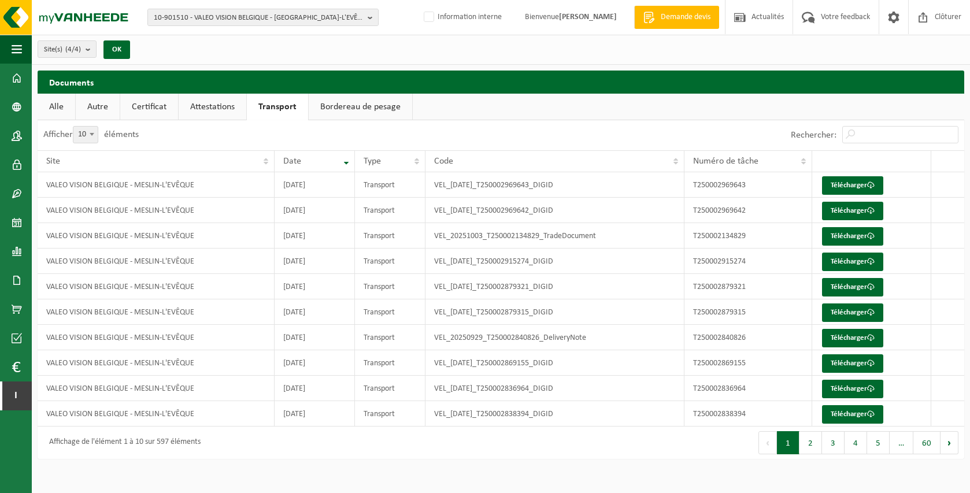
click at [154, 108] on link "Certificat" at bounding box center [149, 107] width 58 height 27
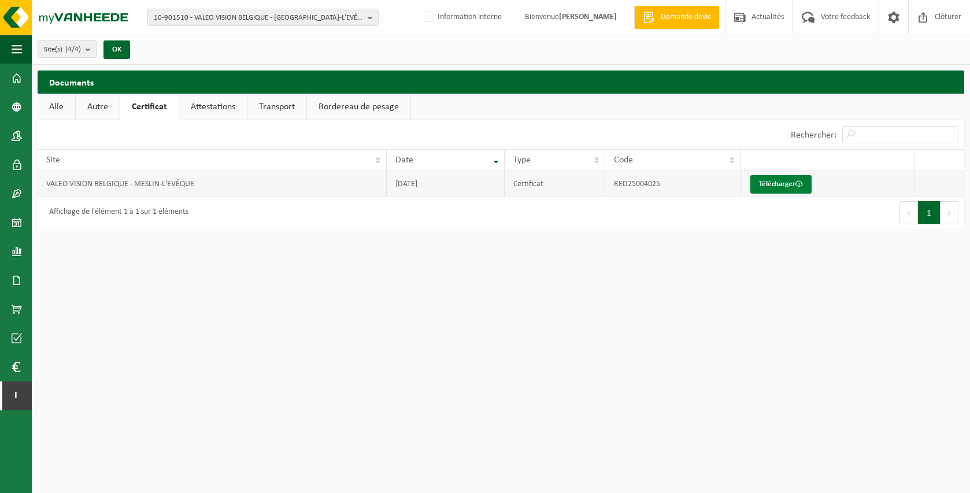
click at [791, 180] on link "Télécharger" at bounding box center [780, 184] width 61 height 18
click at [255, 18] on span "10-901510 - VALEO VISION BELGIQUE - MESLIN-L'EVÊQUE" at bounding box center [258, 17] width 209 height 17
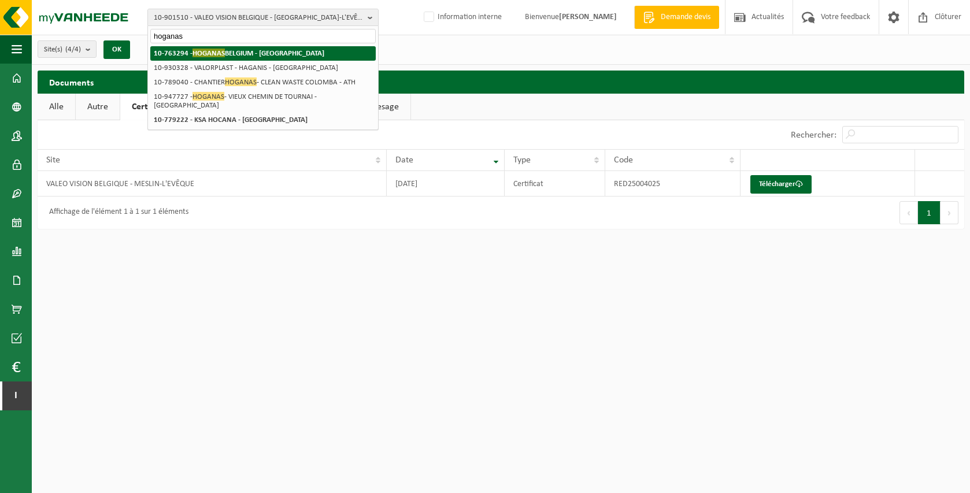
type input "hoganas"
click at [266, 50] on strong "10-763294 - HOGANAS BELGIUM - ATH" at bounding box center [239, 53] width 171 height 9
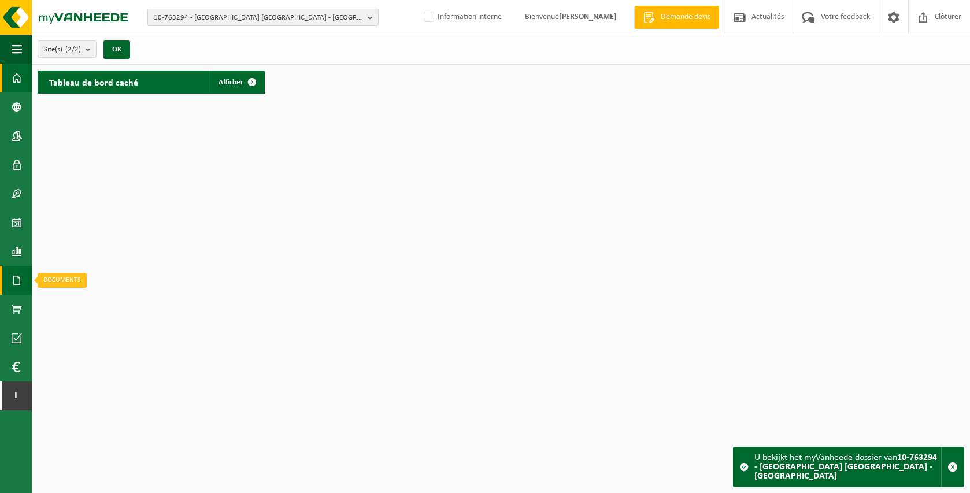
click at [26, 272] on link "Documents" at bounding box center [16, 280] width 32 height 29
click at [74, 301] on span "Documents" at bounding box center [86, 305] width 38 height 22
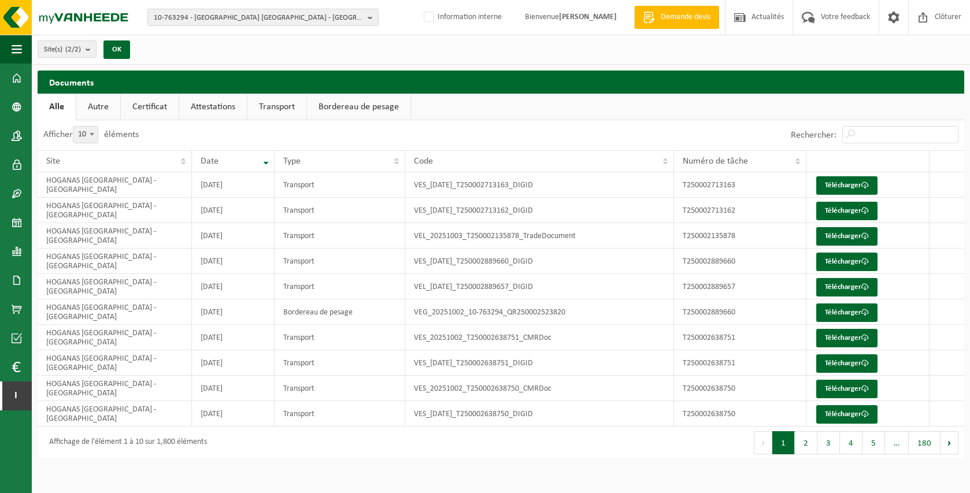
click at [161, 112] on link "Certificat" at bounding box center [150, 107] width 58 height 27
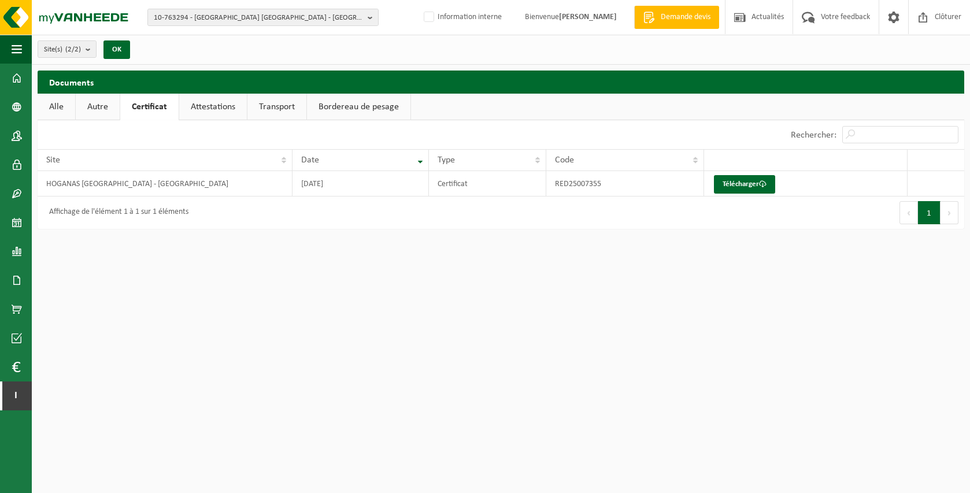
click at [198, 110] on link "Attestations" at bounding box center [213, 107] width 68 height 27
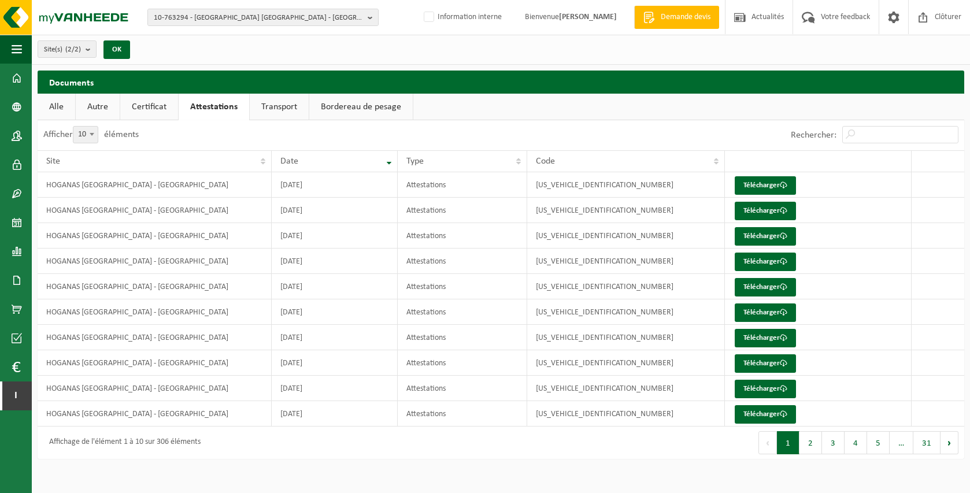
click at [263, 106] on link "Transport" at bounding box center [279, 107] width 59 height 27
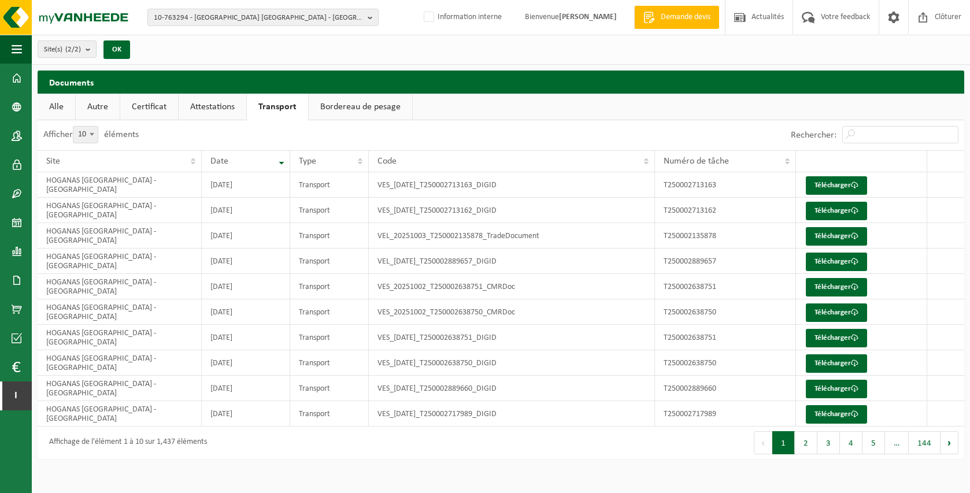
click at [334, 109] on link "Bordereau de pesage" at bounding box center [360, 107] width 103 height 27
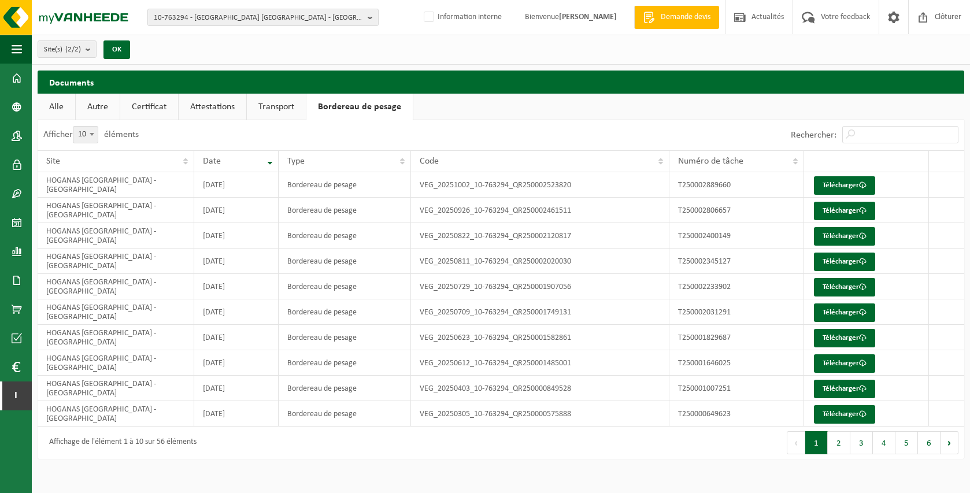
click at [106, 107] on link "Autre" at bounding box center [98, 107] width 44 height 27
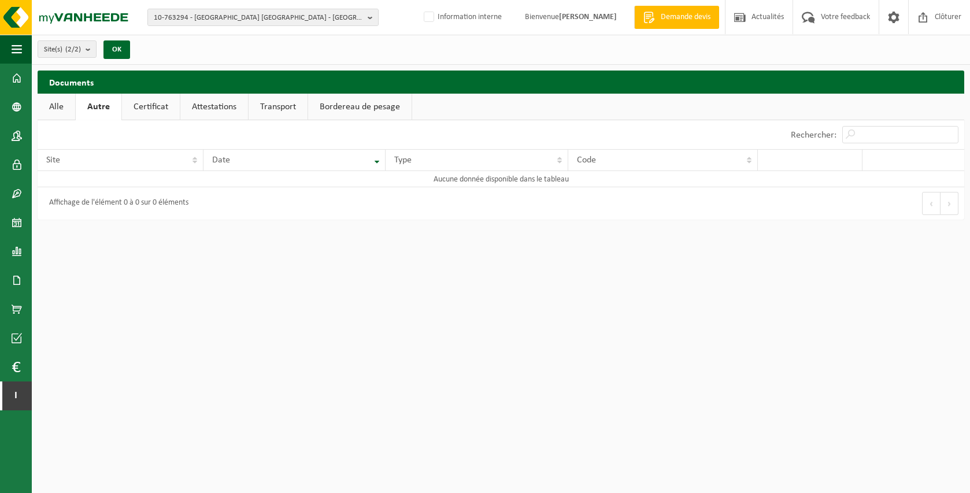
click at [142, 109] on link "Certificat" at bounding box center [151, 107] width 58 height 27
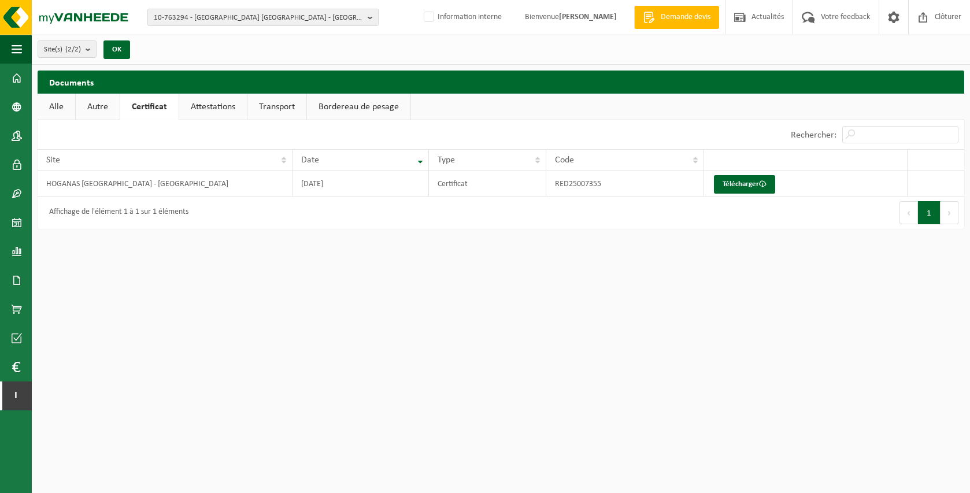
click at [65, 106] on link "Alle" at bounding box center [57, 107] width 38 height 27
